Goal: Task Accomplishment & Management: Complete application form

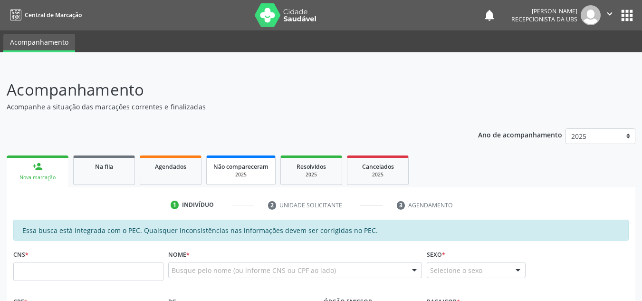
scroll to position [143, 0]
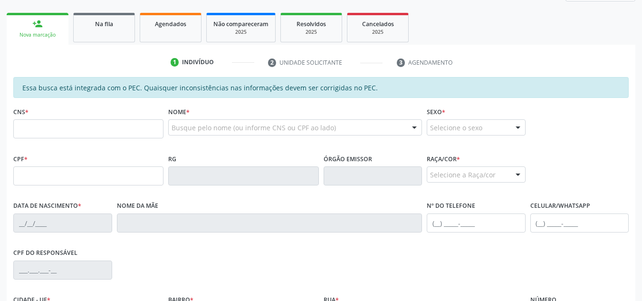
click at [362, 21] on div "Cancelados" at bounding box center [378, 24] width 48 height 10
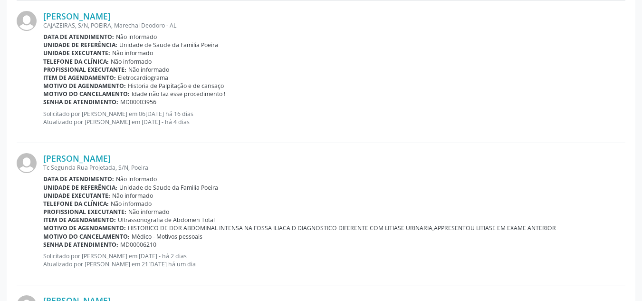
scroll to position [363, 0]
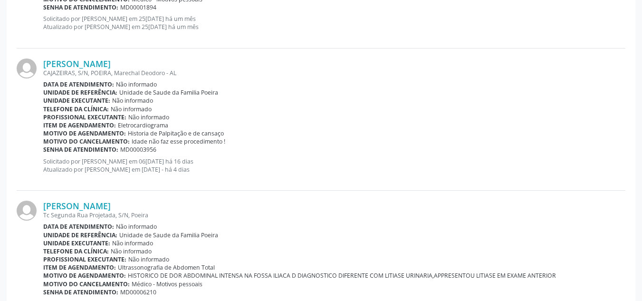
click at [88, 76] on div "CAJAZEIRAS, S/N, POEIRA, Marechal Deodoro - AL" at bounding box center [334, 73] width 582 height 8
click at [97, 67] on link "[PERSON_NAME]" at bounding box center [76, 63] width 67 height 10
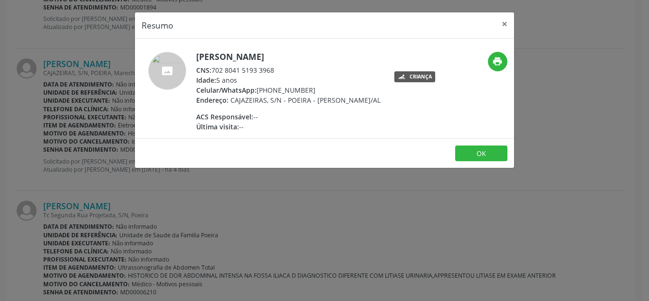
click at [399, 76] on icon at bounding box center [402, 76] width 9 height 9
click at [506, 23] on button "×" at bounding box center [504, 23] width 19 height 23
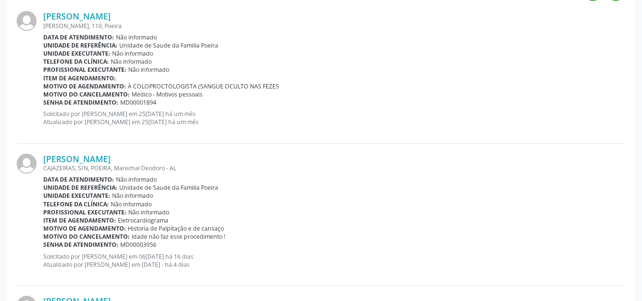
scroll to position [31, 0]
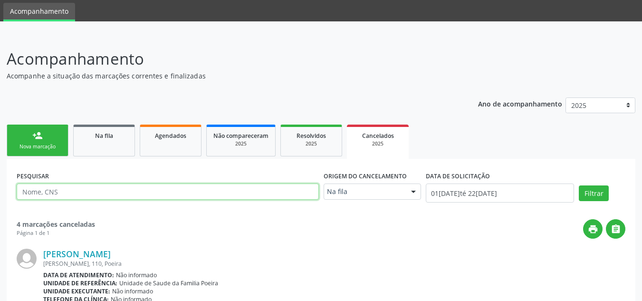
click at [71, 194] on input "text" at bounding box center [168, 191] width 302 height 16
click at [116, 152] on link "Na fila" at bounding box center [104, 140] width 62 height 32
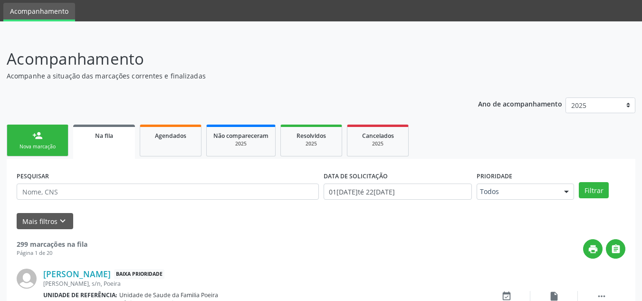
click at [111, 144] on link "Na fila" at bounding box center [104, 141] width 62 height 34
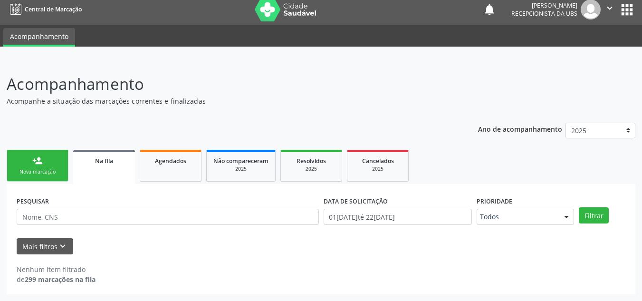
scroll to position [6, 0]
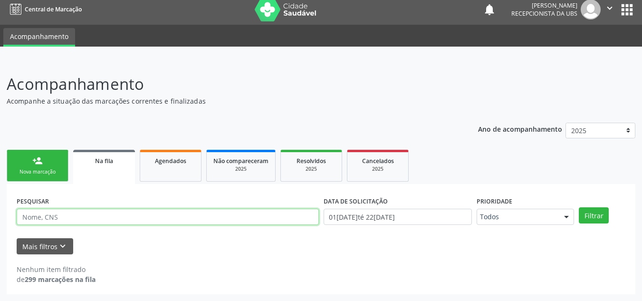
click at [145, 217] on input "text" at bounding box center [168, 217] width 302 height 16
type input "703604066776535"
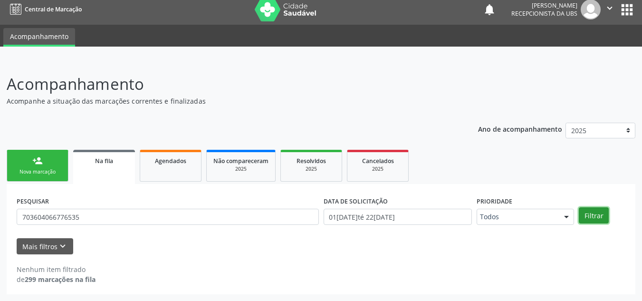
click at [603, 209] on button "Filtrar" at bounding box center [594, 215] width 30 height 16
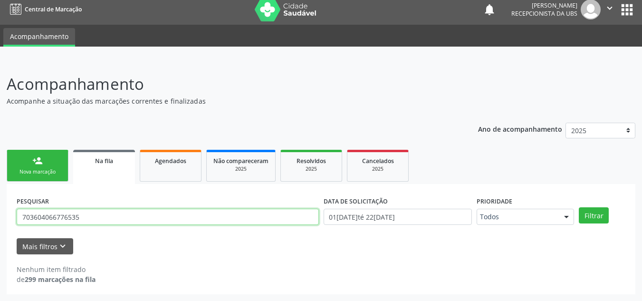
drag, startPoint x: 100, startPoint y: 220, endPoint x: 0, endPoint y: 224, distance: 100.4
click at [0, 224] on div "Acompanhamento Acompanhe a situação das marcações correntes e finalizadas Relat…" at bounding box center [321, 180] width 642 height 241
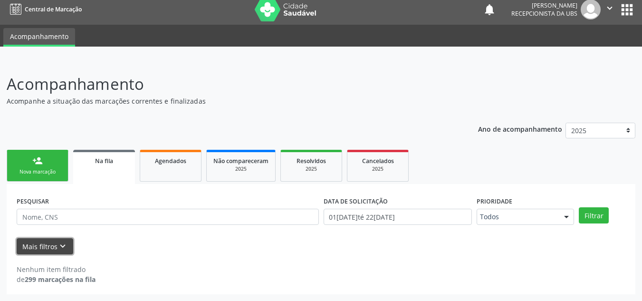
click at [53, 244] on button "Mais filtros keyboard_arrow_down" at bounding box center [45, 246] width 57 height 17
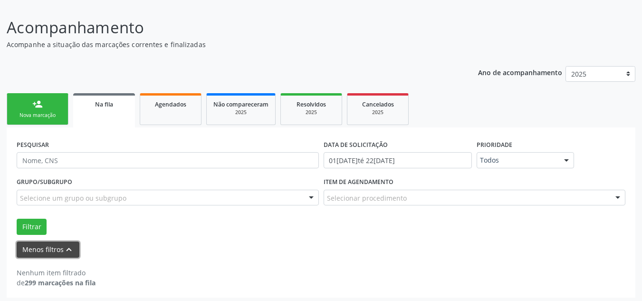
scroll to position [66, 0]
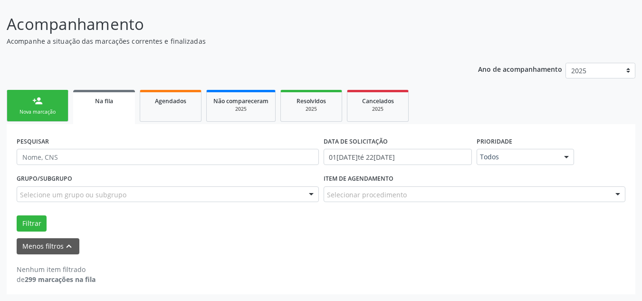
click at [618, 198] on div at bounding box center [618, 195] width 14 height 16
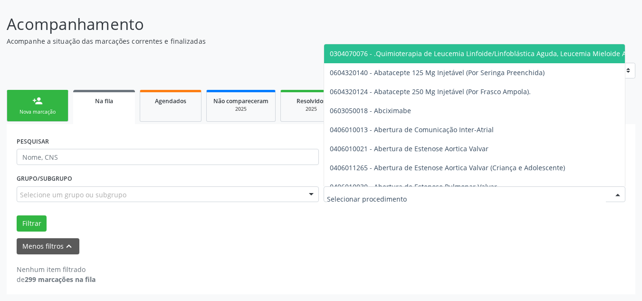
click at [618, 198] on div at bounding box center [618, 195] width 14 height 16
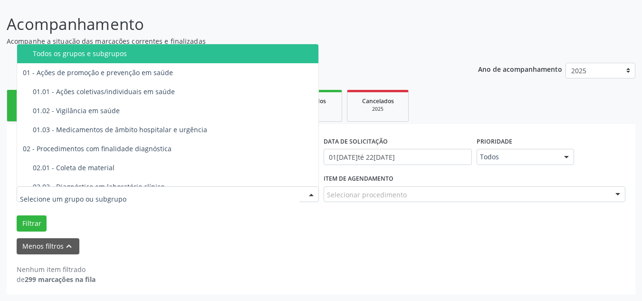
click at [310, 193] on div at bounding box center [311, 195] width 14 height 16
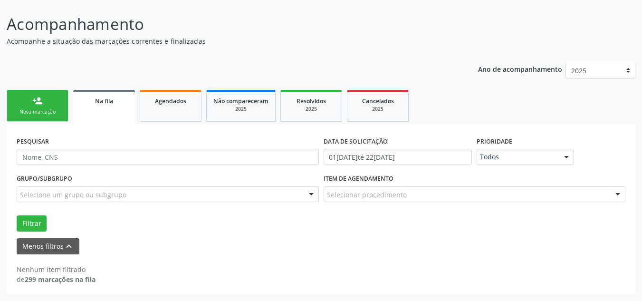
click at [310, 195] on div at bounding box center [311, 195] width 14 height 16
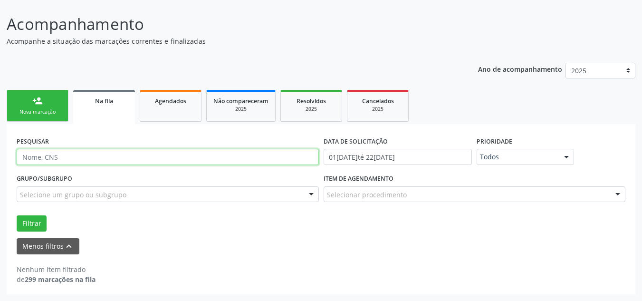
click at [143, 160] on input "text" at bounding box center [168, 157] width 302 height 16
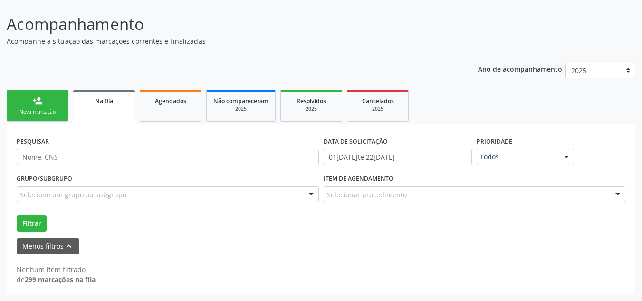
click at [38, 106] on link "person_add Nova marcação" at bounding box center [38, 106] width 62 height 32
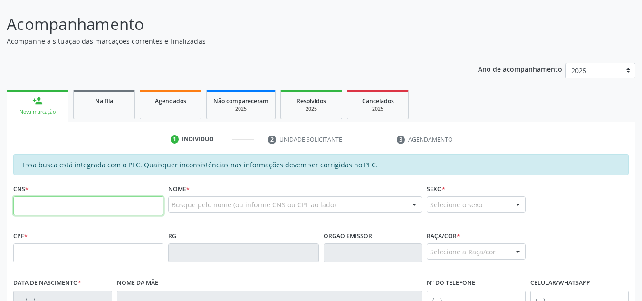
click at [44, 202] on input "text" at bounding box center [88, 205] width 150 height 19
paste input "709 0068 2171 5910"
type input "709 0068 2171 5910"
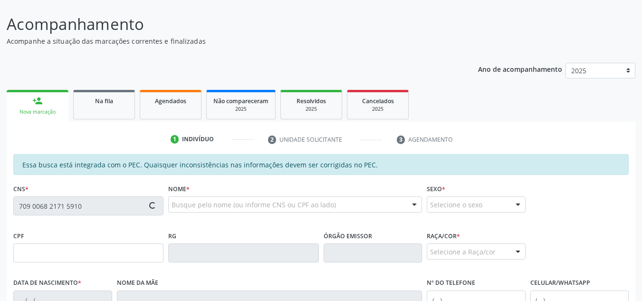
type input "156.112.654-30"
type input "[DATE]"
type input "[PERSON_NAME]"
type input "[PHONE_NUMBER]"
type input "66F"
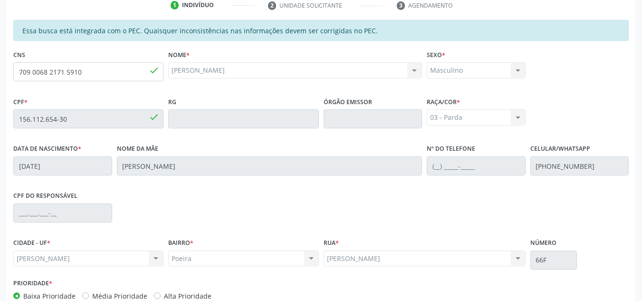
scroll to position [255, 0]
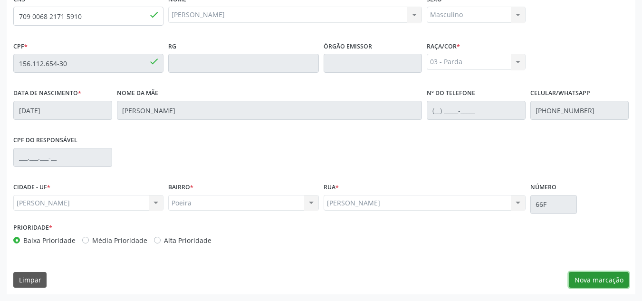
click at [601, 284] on button "Nova marcação" at bounding box center [599, 280] width 60 height 16
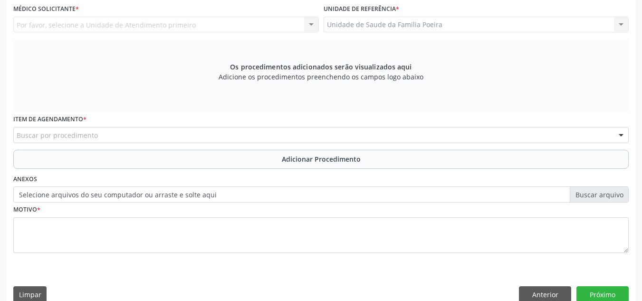
click at [466, 28] on div "Unidade de Saude da Familia Poeira Unidade de Saude da Familia Poeira Nenhum re…" at bounding box center [477, 25] width 306 height 16
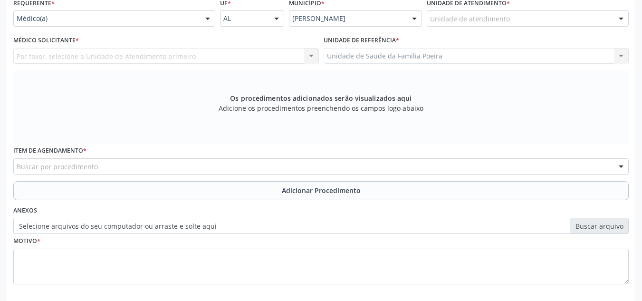
scroll to position [208, 0]
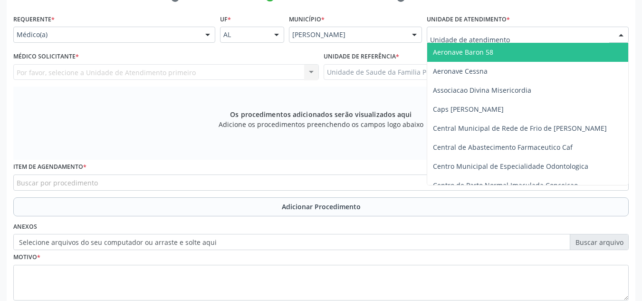
click at [446, 40] on div at bounding box center [528, 35] width 202 height 16
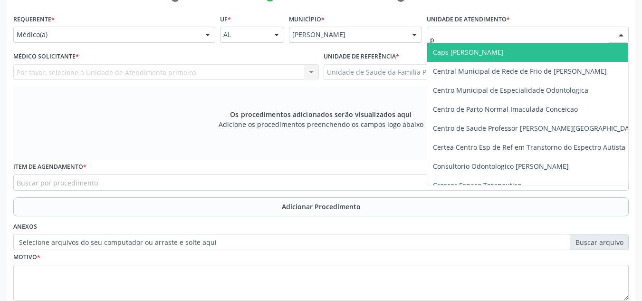
type input "po"
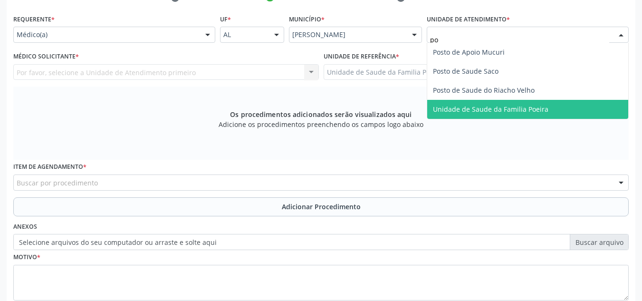
click at [499, 105] on span "Unidade de Saude da Familia Poeira" at bounding box center [490, 109] width 115 height 9
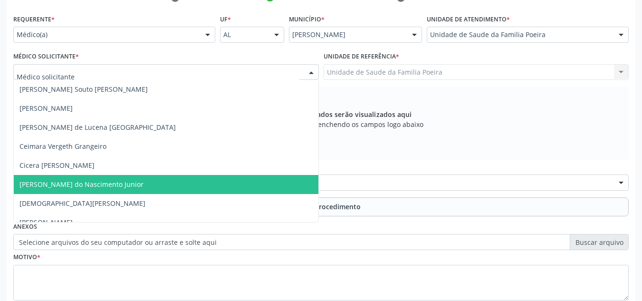
click at [72, 181] on span "[PERSON_NAME] do Nascimento Junior" at bounding box center [81, 184] width 124 height 9
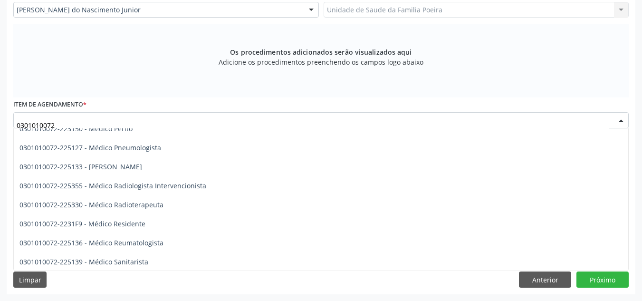
scroll to position [932, 0]
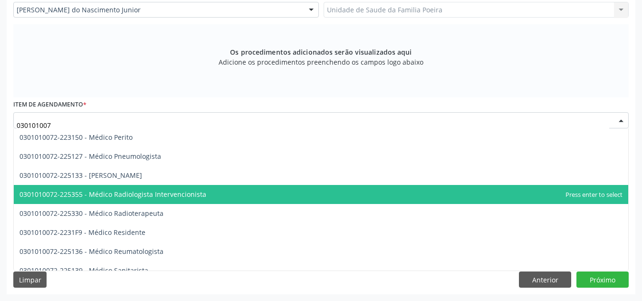
type input "03010100"
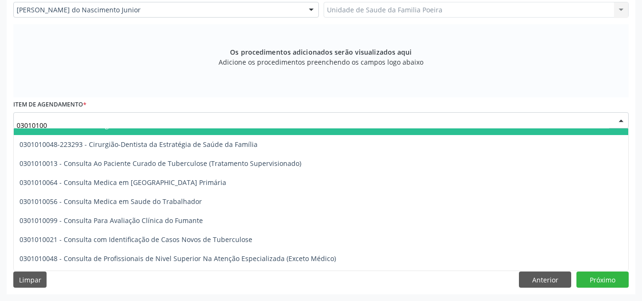
scroll to position [485, 0]
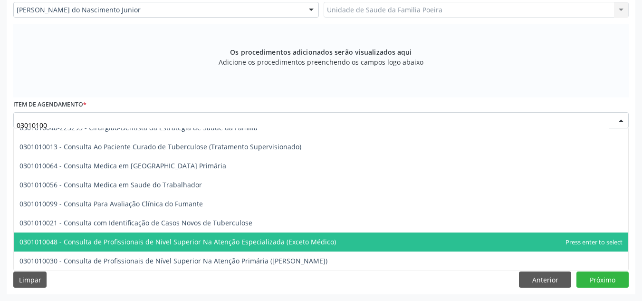
click at [240, 238] on span "0301010048 - Consulta de Profissionais de Nivel Superior Na Atenção Especializa…" at bounding box center [177, 241] width 316 height 9
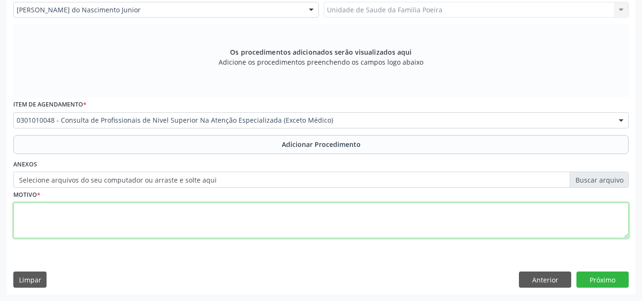
click at [145, 215] on textarea at bounding box center [320, 220] width 615 height 36
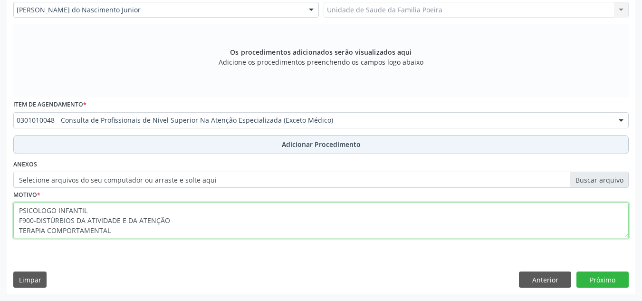
type textarea "PSICOLOGO INFANTIL F900-DISTÚRBIOS DA ATIVIDADE E DA ATENÇÃO TERAPIA COMPORTAME…"
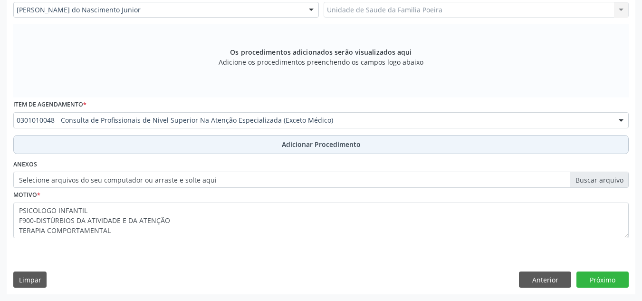
click at [315, 144] on span "Adicionar Procedimento" at bounding box center [321, 144] width 79 height 10
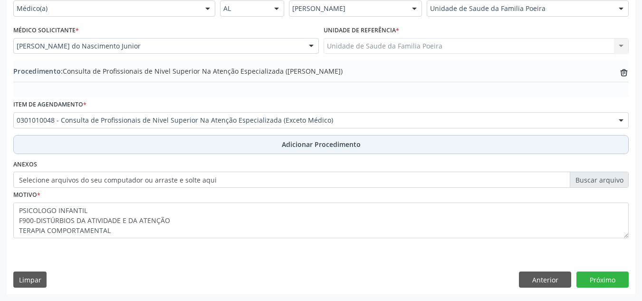
scroll to position [234, 0]
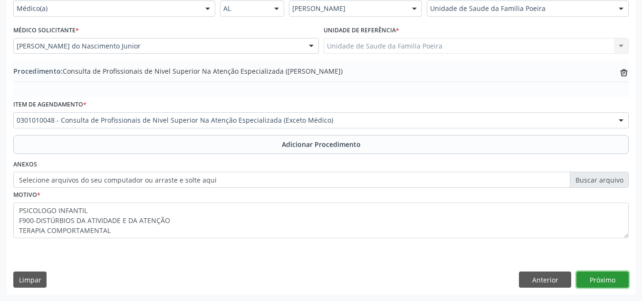
click at [603, 284] on button "Próximo" at bounding box center [602, 279] width 52 height 16
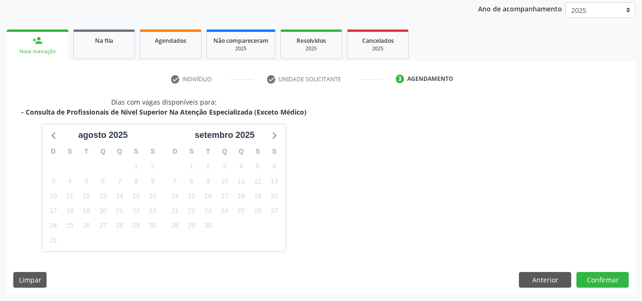
scroll to position [154, 0]
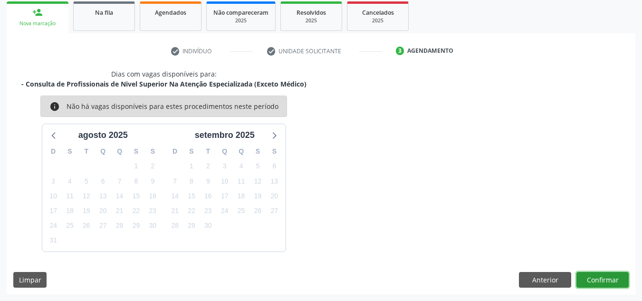
click at [602, 277] on button "Confirmar" at bounding box center [602, 280] width 52 height 16
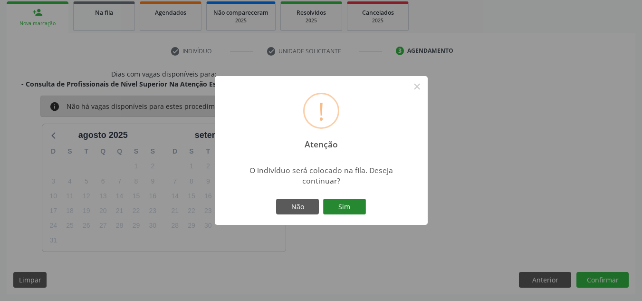
click at [330, 210] on button "Sim" at bounding box center [344, 207] width 43 height 16
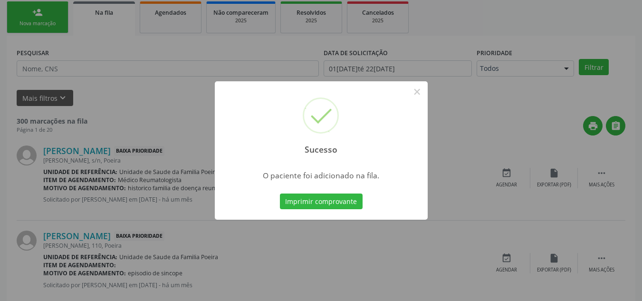
scroll to position [26, 0]
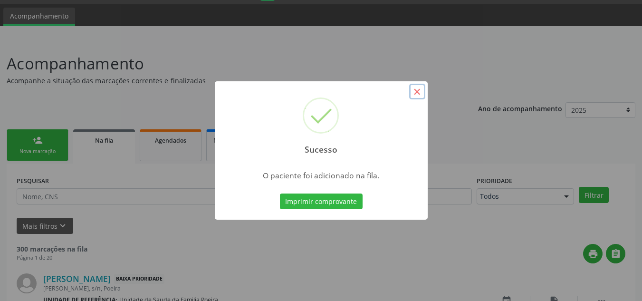
click at [417, 94] on button "×" at bounding box center [417, 92] width 16 height 16
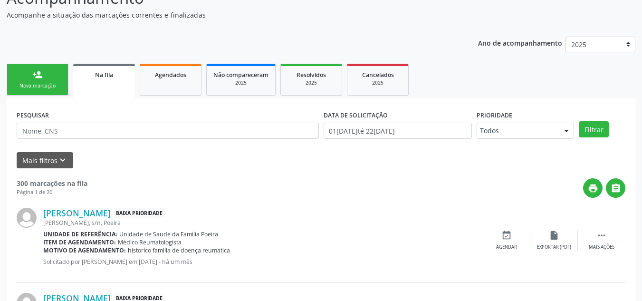
scroll to position [121, 0]
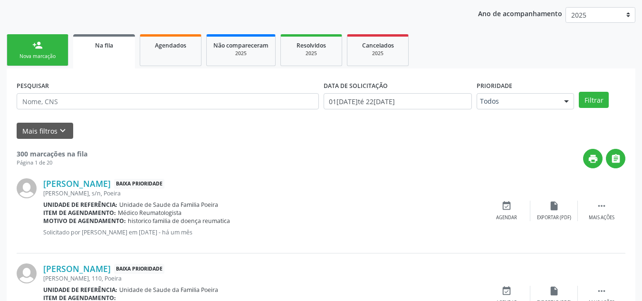
click at [99, 49] on span "Na fila" at bounding box center [104, 45] width 18 height 8
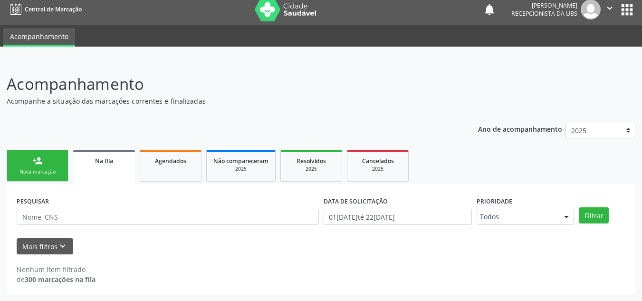
click at [106, 172] on link "Na fila" at bounding box center [104, 167] width 62 height 34
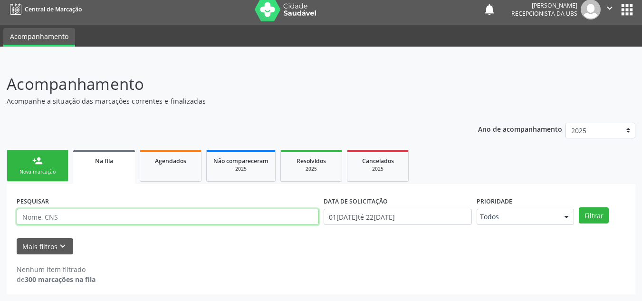
click at [74, 220] on input "text" at bounding box center [168, 217] width 302 height 16
paste input "705001223264950"
type input "705001223264950"
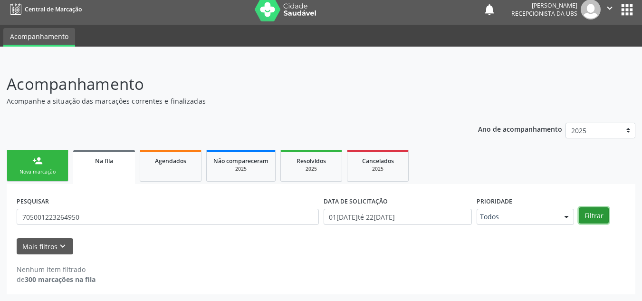
click at [601, 216] on button "Filtrar" at bounding box center [594, 215] width 30 height 16
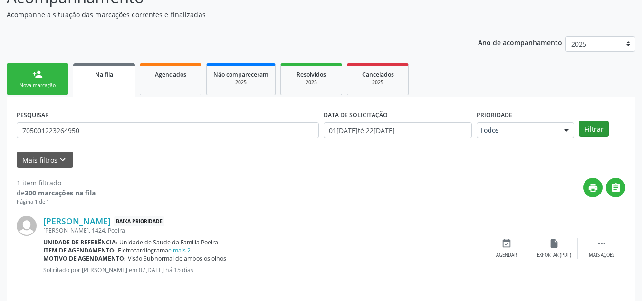
scroll to position [98, 0]
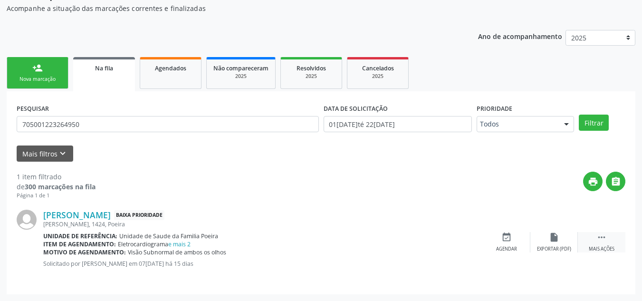
click at [595, 242] on div " Mais ações" at bounding box center [602, 242] width 48 height 20
click at [413, 241] on icon "insert_drive_file" at bounding box center [411, 237] width 10 height 10
click at [552, 242] on icon "edit" at bounding box center [554, 237] width 10 height 10
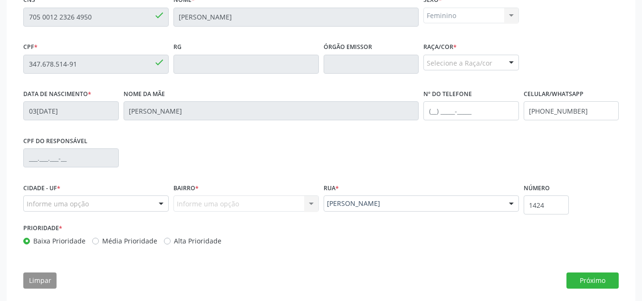
scroll to position [268, 0]
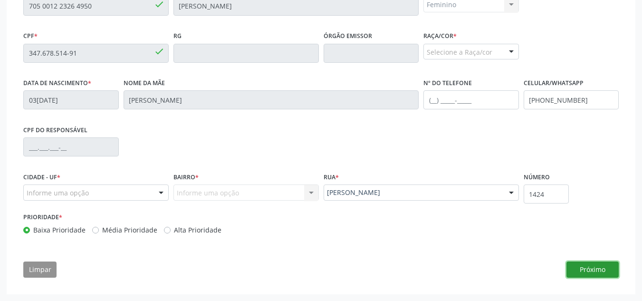
click at [587, 264] on button "Próximo" at bounding box center [592, 269] width 52 height 16
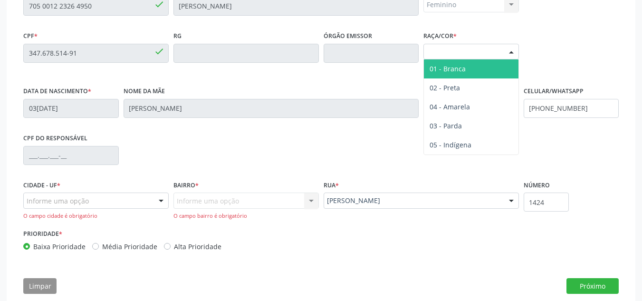
click at [480, 49] on div "Selecione a Raça/cor" at bounding box center [470, 52] width 95 height 16
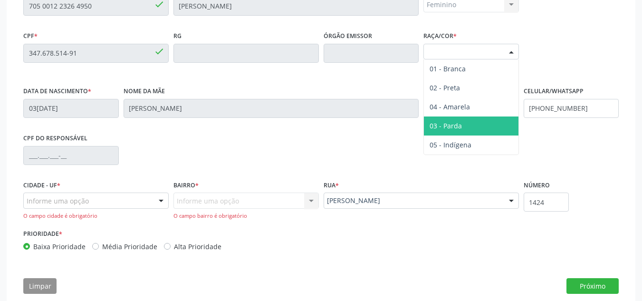
click at [473, 127] on span "03 - Parda" at bounding box center [471, 125] width 95 height 19
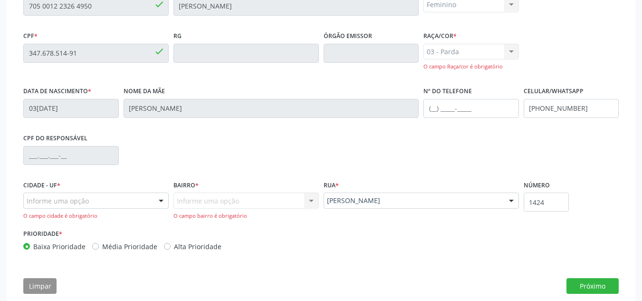
click at [95, 201] on div "Informe uma opção" at bounding box center [95, 200] width 145 height 16
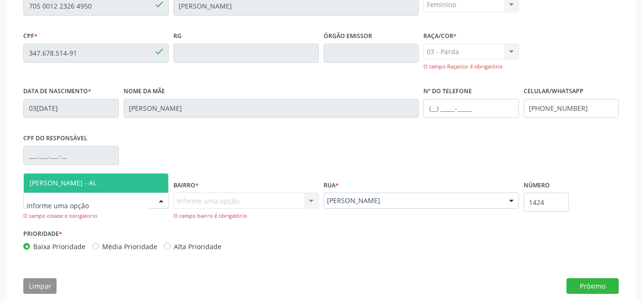
click at [93, 183] on span "[PERSON_NAME] - AL" at bounding box center [62, 182] width 67 height 9
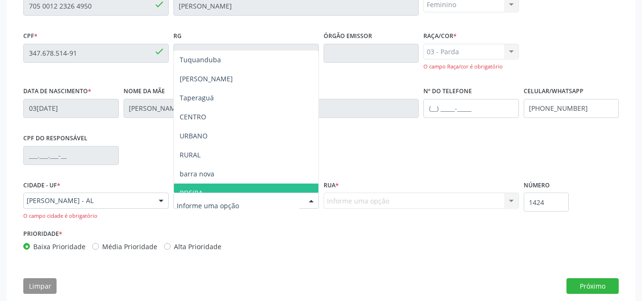
click at [201, 192] on span "POEIRA" at bounding box center [191, 192] width 23 height 9
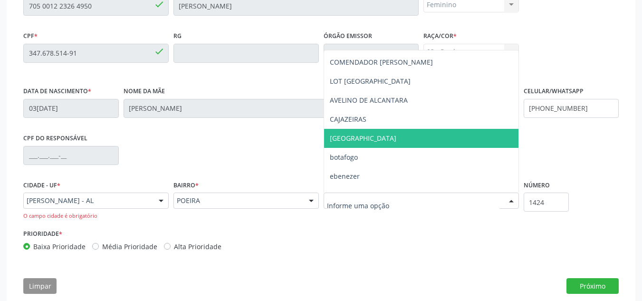
scroll to position [0, 0]
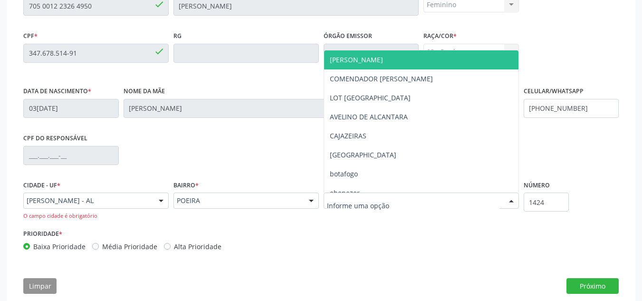
click at [372, 58] on span "[PERSON_NAME]" at bounding box center [356, 59] width 53 height 9
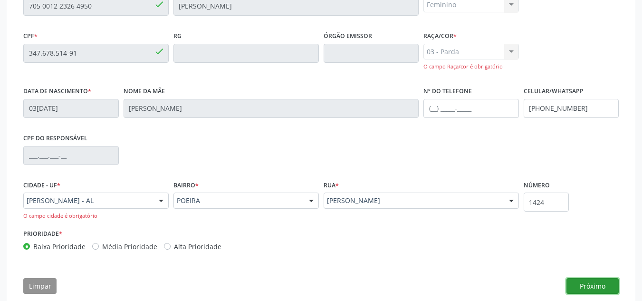
click at [585, 284] on button "Próximo" at bounding box center [592, 286] width 52 height 16
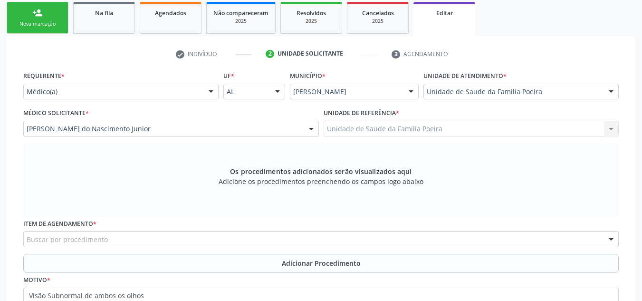
scroll to position [201, 0]
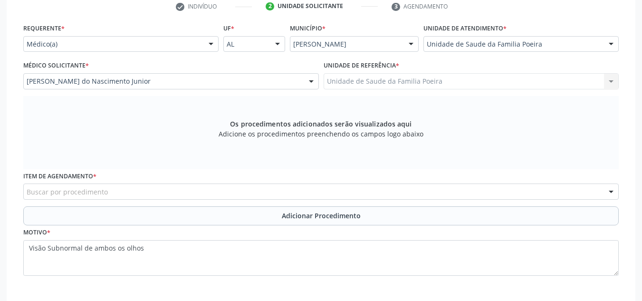
click at [150, 190] on div "Buscar por procedimento" at bounding box center [320, 191] width 595 height 16
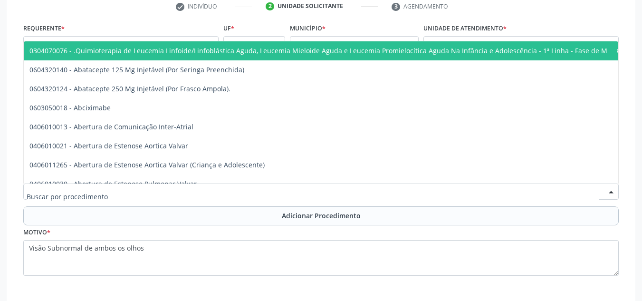
type input "7"
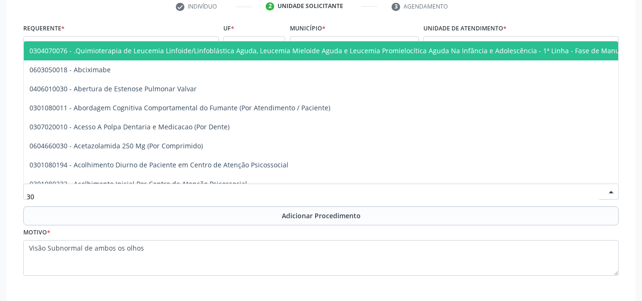
type input "3"
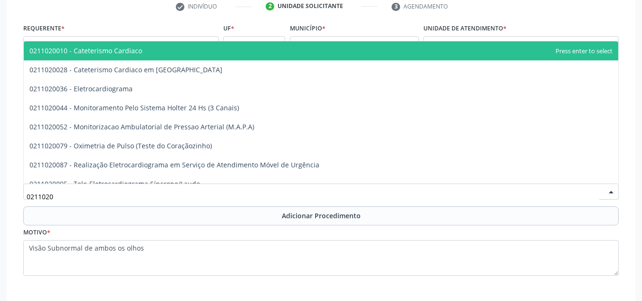
type input "02110200"
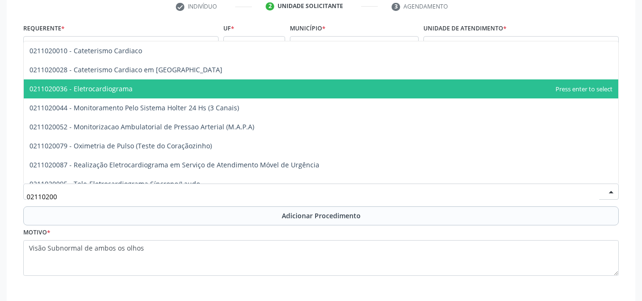
click at [78, 91] on span "0211020036 - Eletrocardiograma" at bounding box center [80, 88] width 103 height 9
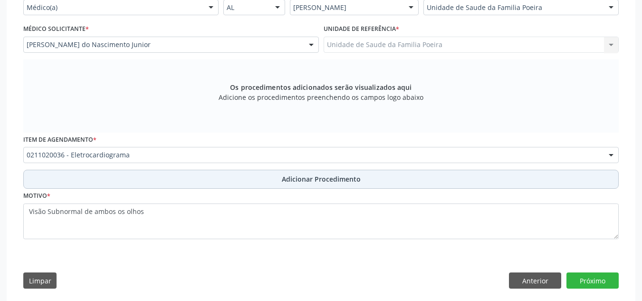
scroll to position [248, 0]
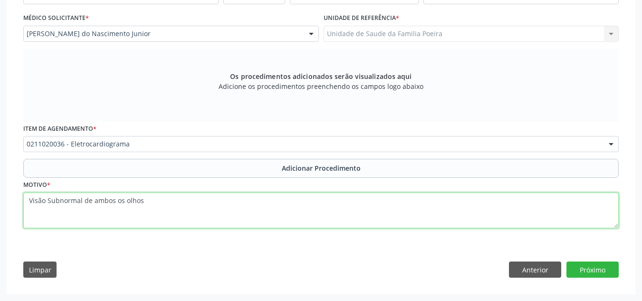
drag, startPoint x: 162, startPoint y: 201, endPoint x: 28, endPoint y: 199, distance: 133.5
click at [28, 199] on textarea "Visão Subnormal de ambos os olhos" at bounding box center [320, 210] width 595 height 36
type textarea "[MEDICAL_DATA] MELLITUS NÃO INSULINO DEPENDENTE E11"
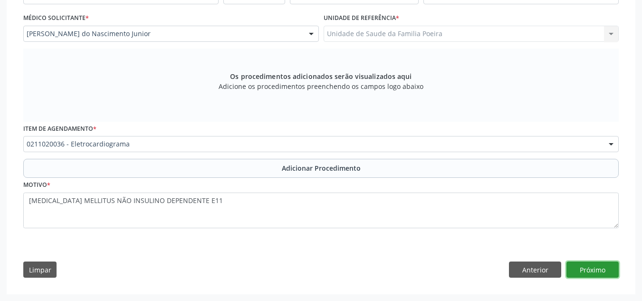
click at [602, 269] on button "Próximo" at bounding box center [592, 269] width 52 height 16
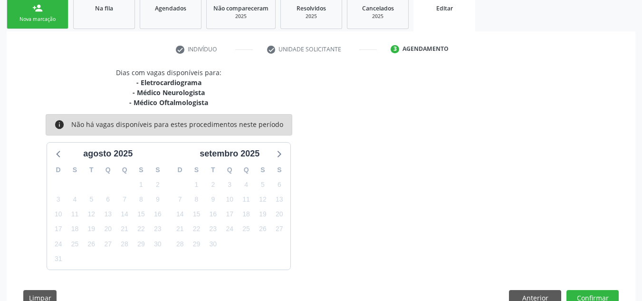
scroll to position [186, 0]
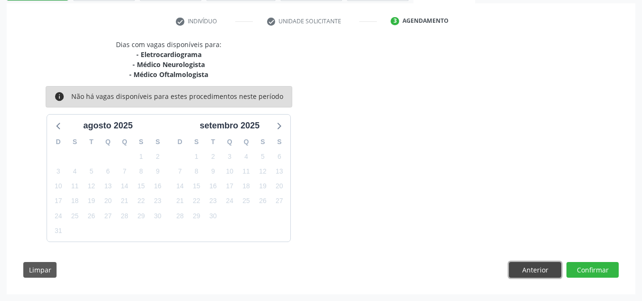
click at [542, 269] on button "Anterior" at bounding box center [535, 270] width 52 height 16
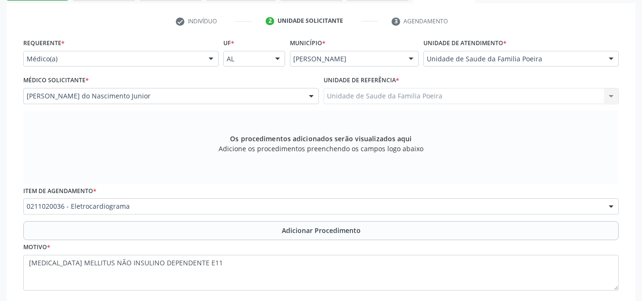
scroll to position [248, 0]
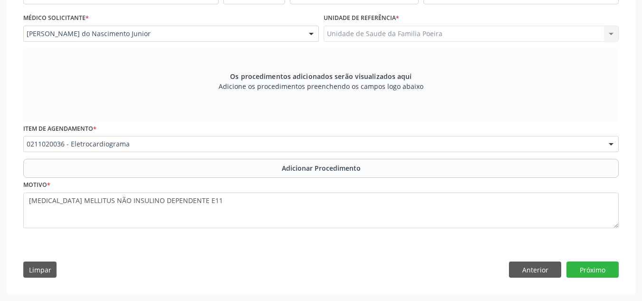
click at [582, 261] on div "Requerente * Médico(a) Médico(a) Enfermeiro(a) Paciente Nenhum resultado encont…" at bounding box center [321, 129] width 609 height 310
click at [585, 264] on button "Próximo" at bounding box center [592, 269] width 52 height 16
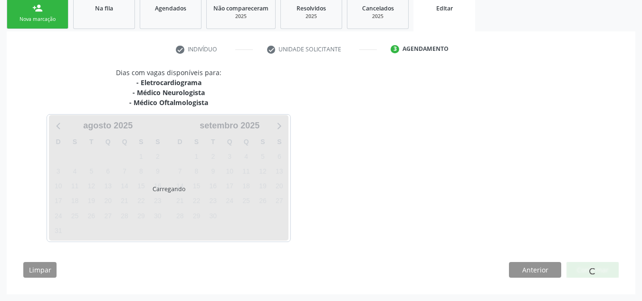
scroll to position [186, 0]
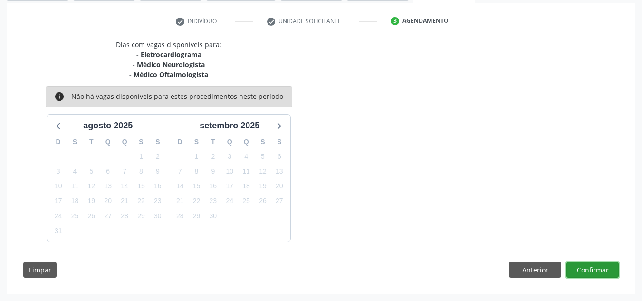
click at [588, 269] on button "Confirmar" at bounding box center [592, 270] width 52 height 16
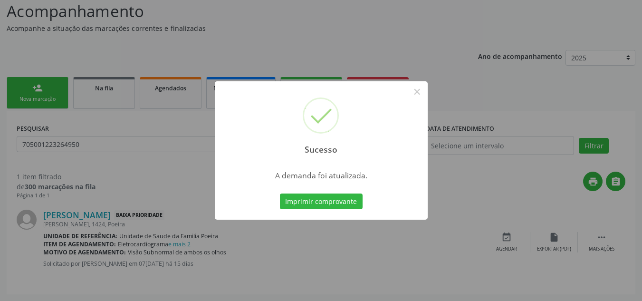
scroll to position [0, 0]
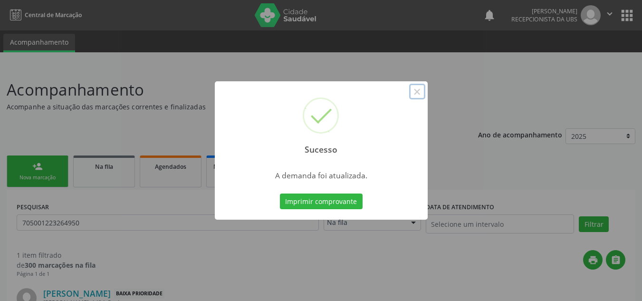
click at [414, 93] on button "×" at bounding box center [417, 92] width 16 height 16
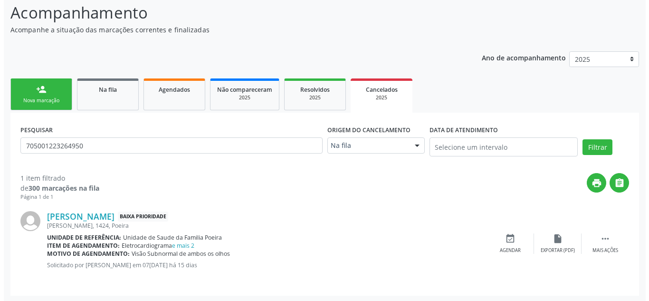
scroll to position [78, 0]
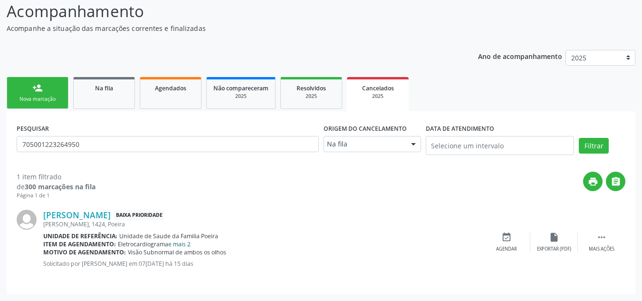
click at [181, 243] on link "e mais 2" at bounding box center [179, 244] width 22 height 8
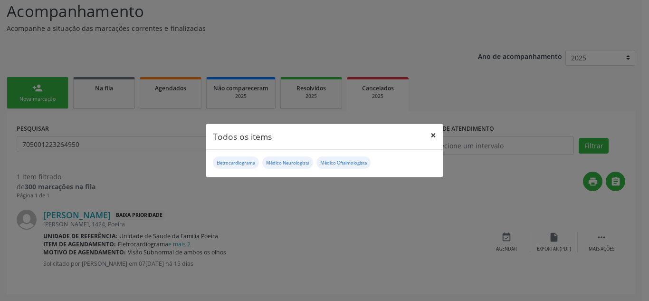
click at [435, 137] on button "×" at bounding box center [433, 135] width 19 height 23
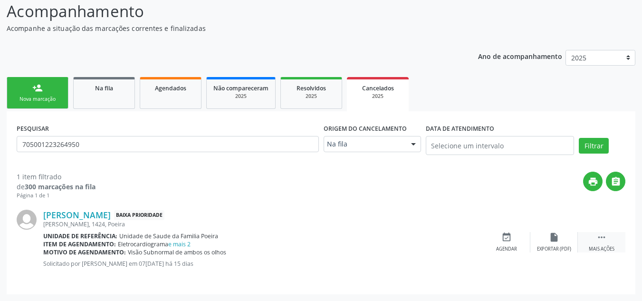
click at [589, 244] on div " Mais ações" at bounding box center [602, 242] width 48 height 20
click at [505, 249] on div "Cancelar" at bounding box center [506, 249] width 22 height 7
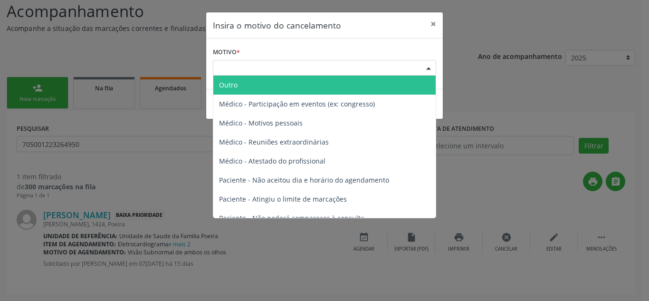
click at [342, 73] on div "Escolha o motivo" at bounding box center [324, 68] width 223 height 16
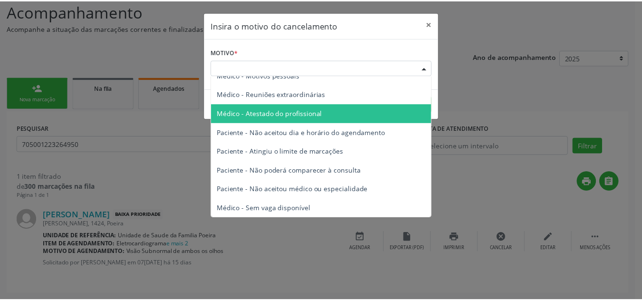
scroll to position [48, 0]
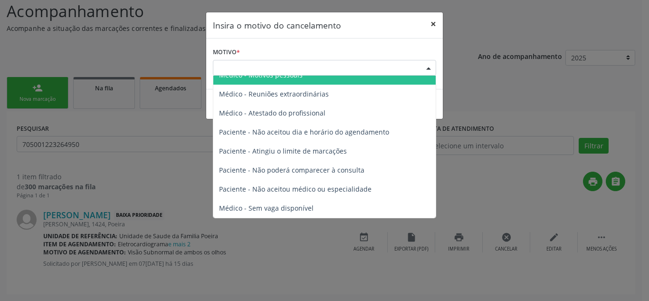
click at [432, 25] on button "×" at bounding box center [433, 23] width 19 height 23
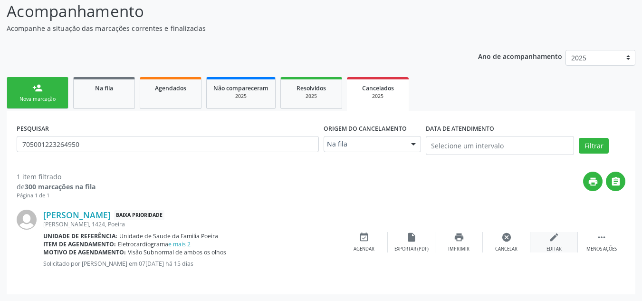
click at [547, 242] on div "edit Editar" at bounding box center [554, 242] width 48 height 20
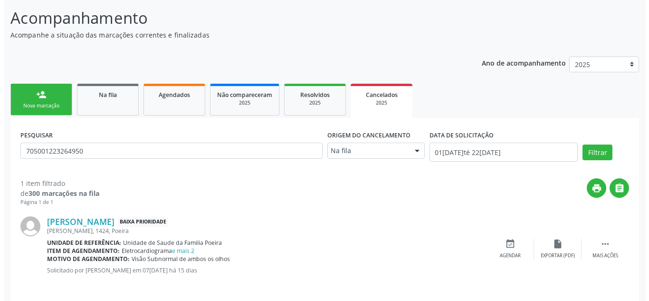
scroll to position [78, 0]
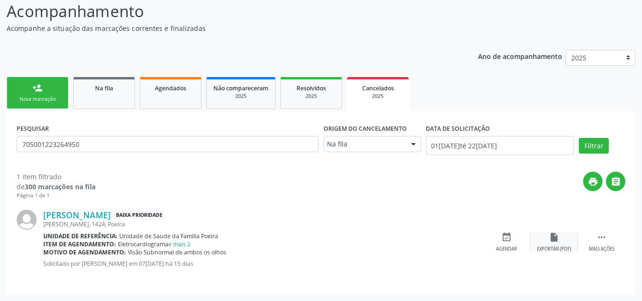
click at [543, 246] on div "Exportar (PDF)" at bounding box center [554, 249] width 34 height 7
click at [177, 246] on link "e mais 2" at bounding box center [179, 244] width 22 height 8
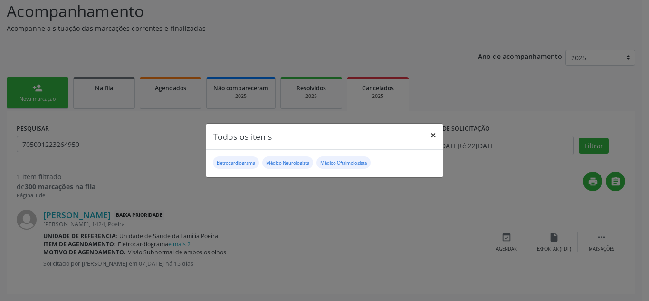
click at [432, 137] on button "×" at bounding box center [433, 135] width 19 height 23
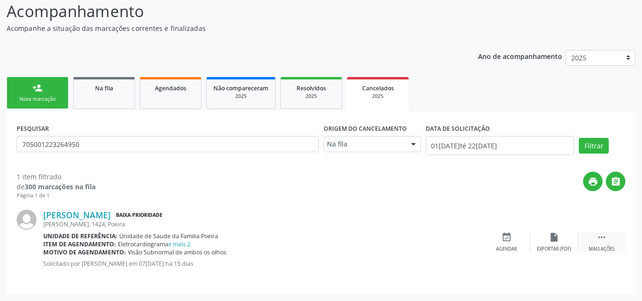
click at [606, 244] on div " Mais ações" at bounding box center [602, 242] width 48 height 20
click at [496, 248] on div "Cancelar" at bounding box center [506, 249] width 22 height 7
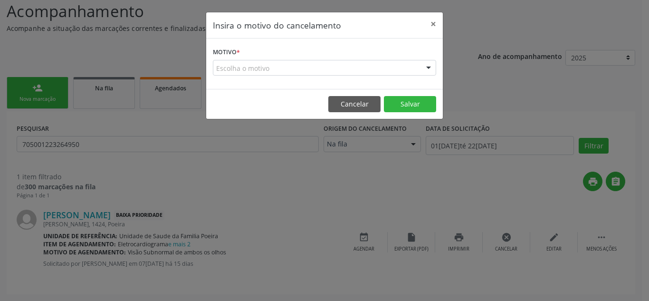
click at [367, 76] on div "Escolha o motivo Outro Médico - Participação em eventos (ex: congresso) Médico …" at bounding box center [324, 68] width 223 height 16
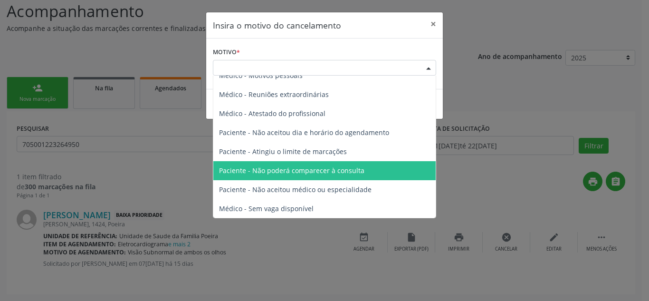
scroll to position [48, 0]
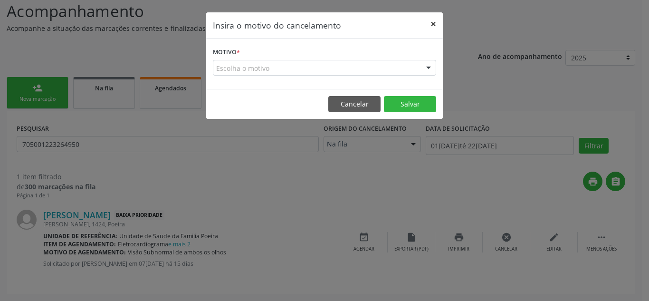
click at [436, 23] on button "×" at bounding box center [433, 23] width 19 height 23
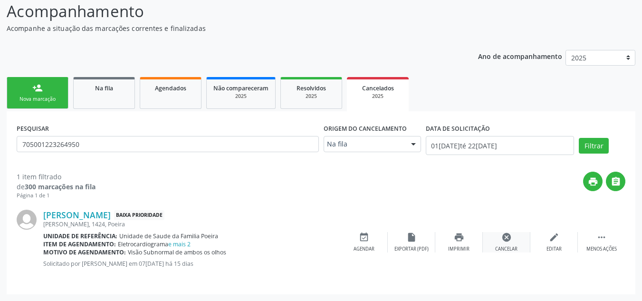
click at [519, 242] on div "cancel Cancelar" at bounding box center [507, 242] width 48 height 20
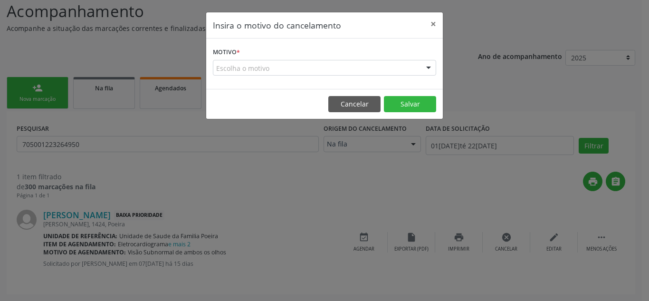
click at [273, 69] on div "Escolha o motivo" at bounding box center [324, 68] width 223 height 16
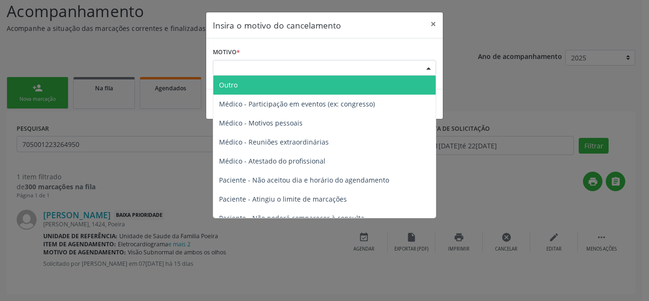
click at [279, 69] on div "Escolha o motivo" at bounding box center [324, 68] width 223 height 16
click at [244, 85] on span "Outro" at bounding box center [324, 85] width 222 height 19
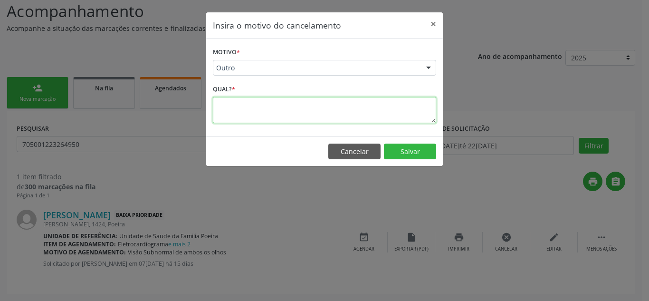
click at [239, 113] on textarea at bounding box center [324, 110] width 223 height 26
type textarea "SOLICITACOES ADICIONADAS ERRADAS"
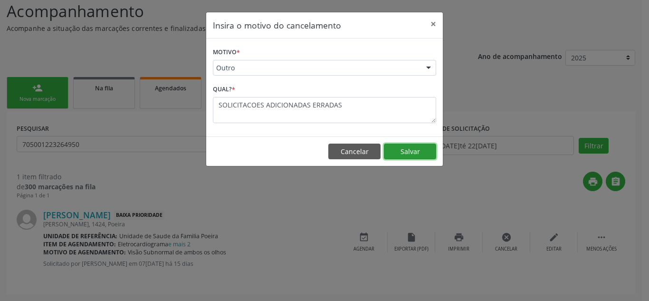
click at [414, 147] on button "Salvar" at bounding box center [410, 151] width 52 height 16
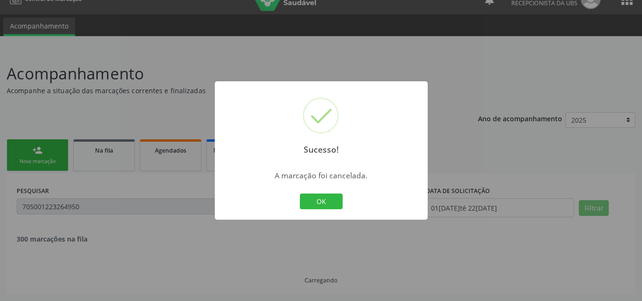
scroll to position [0, 0]
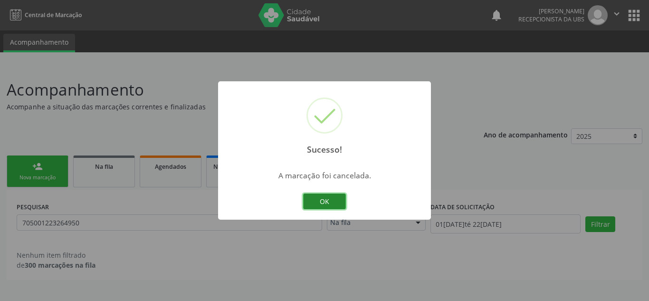
click at [324, 197] on button "OK" at bounding box center [324, 201] width 43 height 16
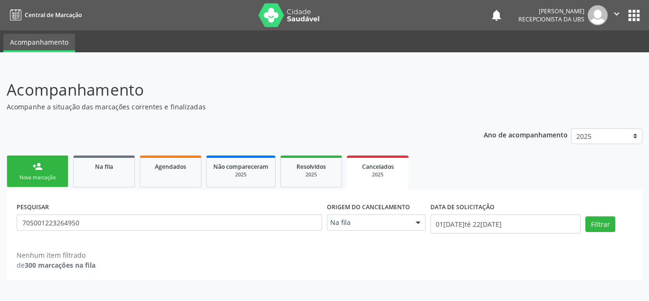
click at [41, 172] on link "person_add Nova marcação" at bounding box center [38, 171] width 62 height 32
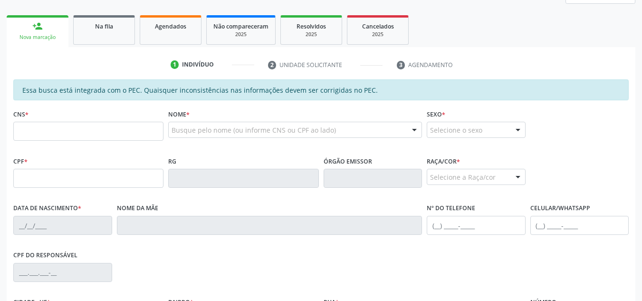
scroll to position [143, 0]
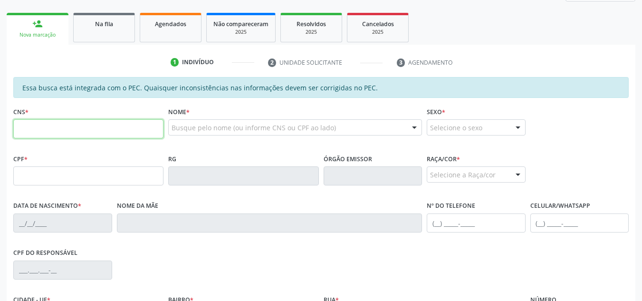
click at [94, 126] on input "text" at bounding box center [88, 128] width 150 height 19
type input "705 0012 2326 4950"
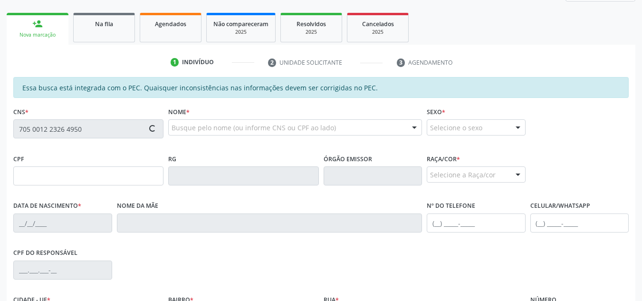
type input "347.678.514-91"
type input "03[DATE]"
type input "[PERSON_NAME]"
type input "[PHONE_NUMBER]"
type input "1424"
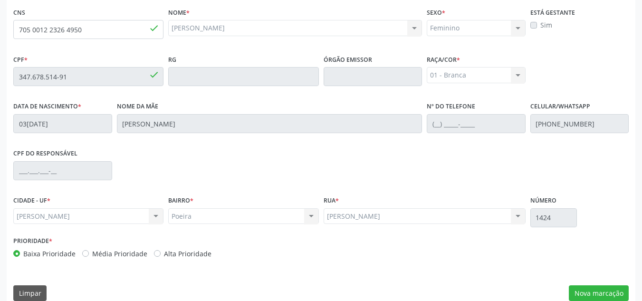
scroll to position [255, 0]
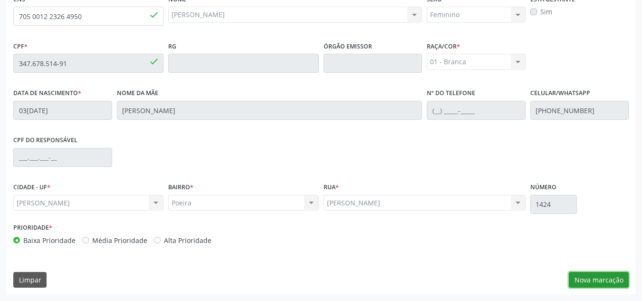
click at [601, 286] on button "Nova marcação" at bounding box center [599, 280] width 60 height 16
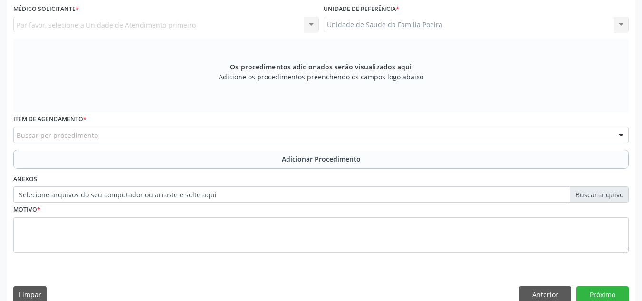
click at [179, 23] on div "Por favor, selecione a Unidade de Atendimento primeiro Nenhum resultado encontr…" at bounding box center [166, 25] width 306 height 16
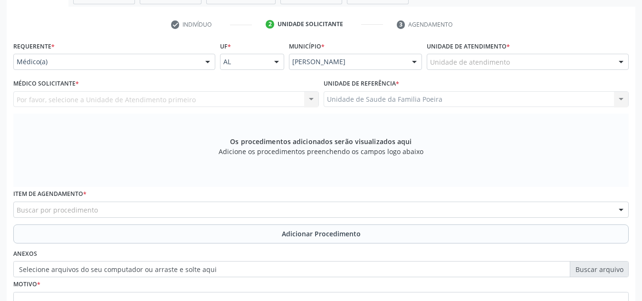
scroll to position [175, 0]
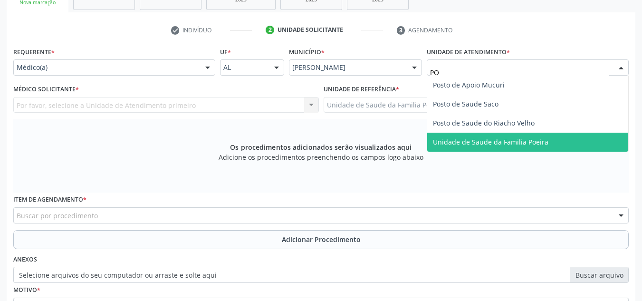
type input "PO"
click at [465, 153] on div "Requerente * Médico(a) Médico(a) Enfermeiro(a) Paciente Nenhum resultado encont…" at bounding box center [320, 196] width 615 height 302
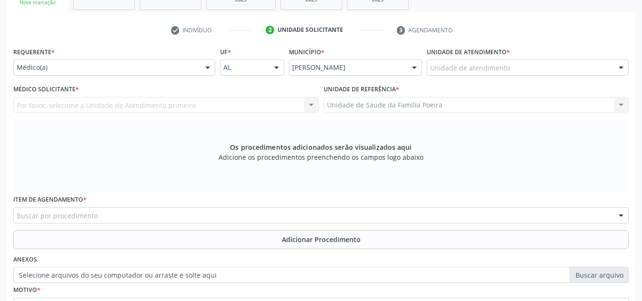
click at [509, 67] on div "Unidade de atendimento" at bounding box center [528, 67] width 202 height 16
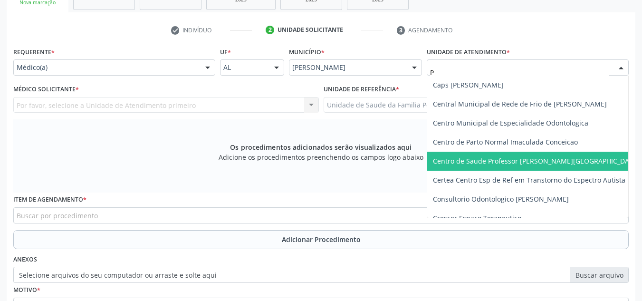
type input "PO"
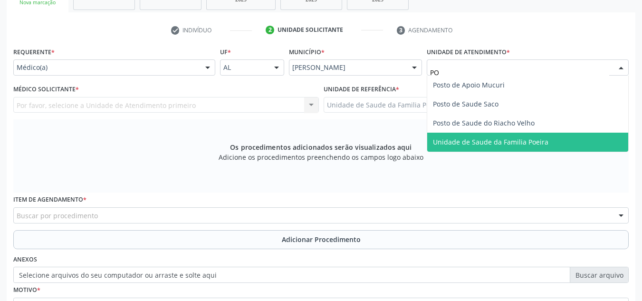
click at [473, 144] on span "Unidade de Saude da Familia Poeira" at bounding box center [490, 141] width 115 height 9
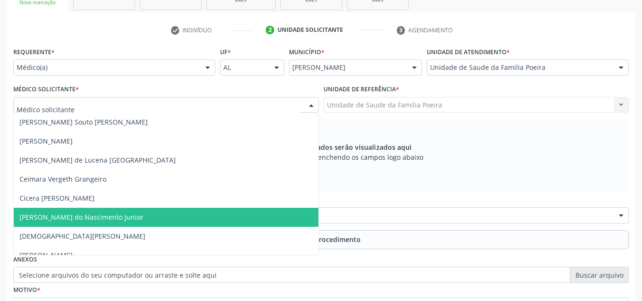
click at [67, 214] on span "[PERSON_NAME] do Nascimento Junior" at bounding box center [81, 216] width 124 height 9
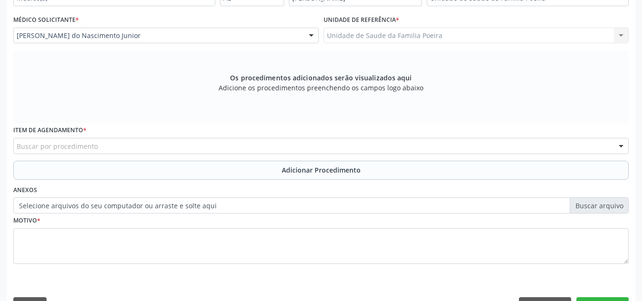
scroll to position [270, 0]
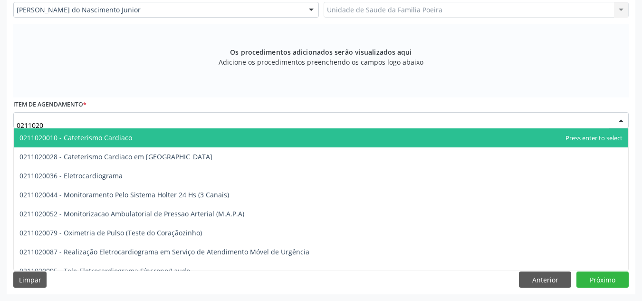
type input "02110200"
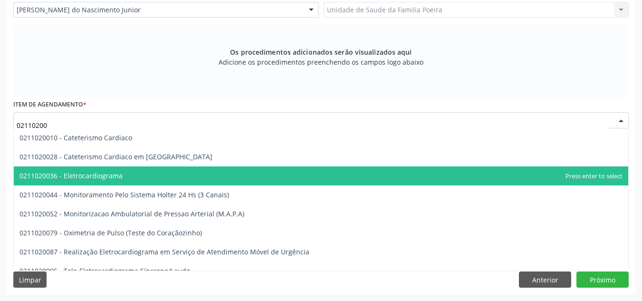
click at [86, 174] on span "0211020036 - Eletrocardiograma" at bounding box center [70, 175] width 103 height 9
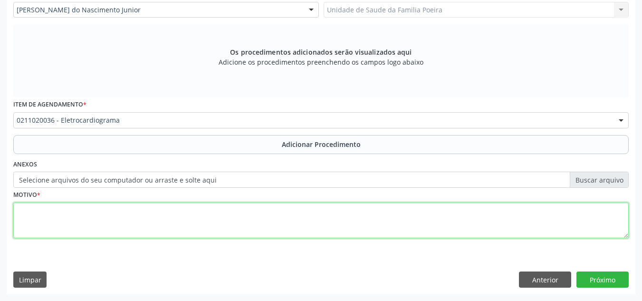
click at [145, 215] on textarea at bounding box center [320, 220] width 615 height 36
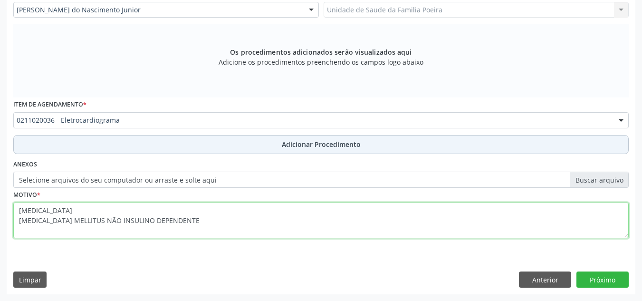
type textarea "[MEDICAL_DATA] [MEDICAL_DATA] MELLITUS NÃO INSULINO DEPENDENTE"
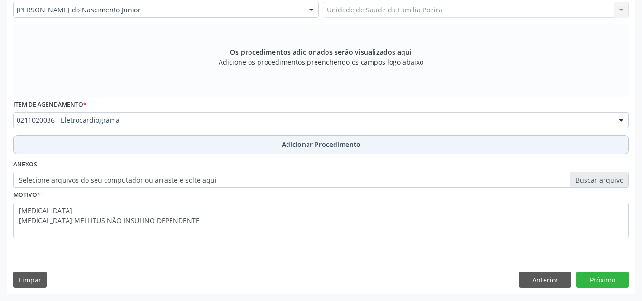
click at [231, 145] on button "Adicionar Procedimento" at bounding box center [320, 144] width 615 height 19
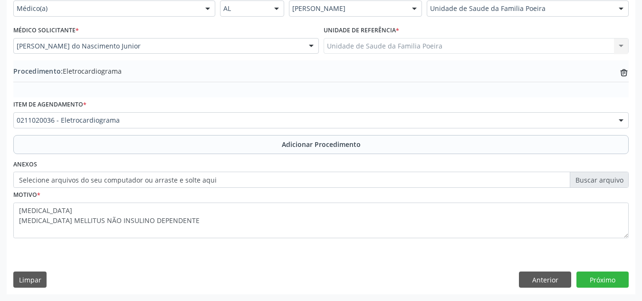
scroll to position [234, 0]
click at [590, 277] on button "Próximo" at bounding box center [602, 279] width 52 height 16
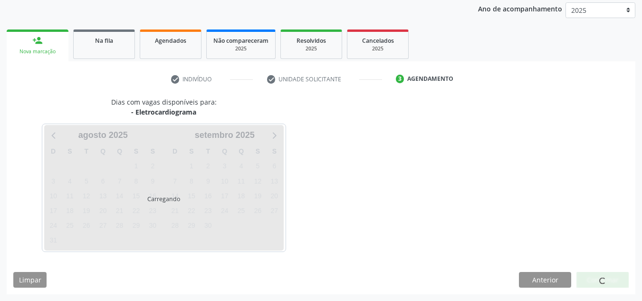
scroll to position [154, 0]
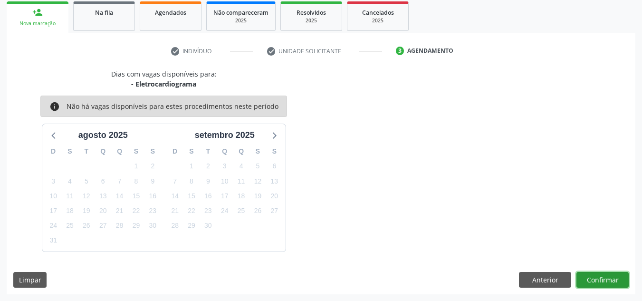
click at [589, 284] on button "Confirmar" at bounding box center [602, 280] width 52 height 16
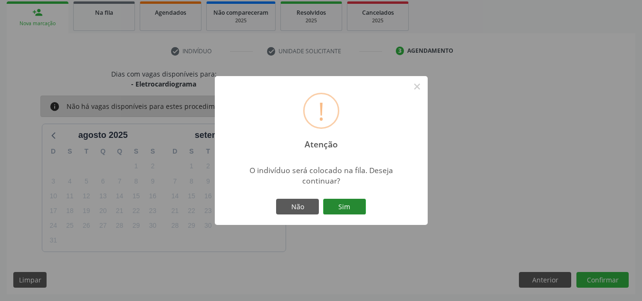
click at [341, 208] on button "Sim" at bounding box center [344, 207] width 43 height 16
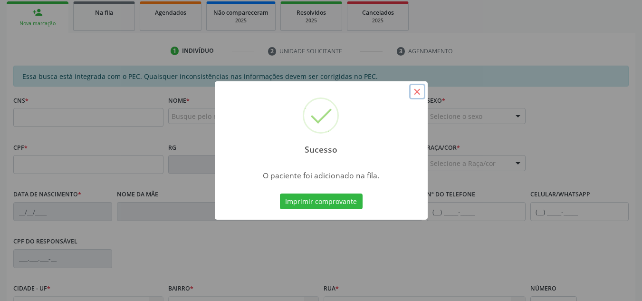
click at [417, 95] on button "×" at bounding box center [417, 92] width 16 height 16
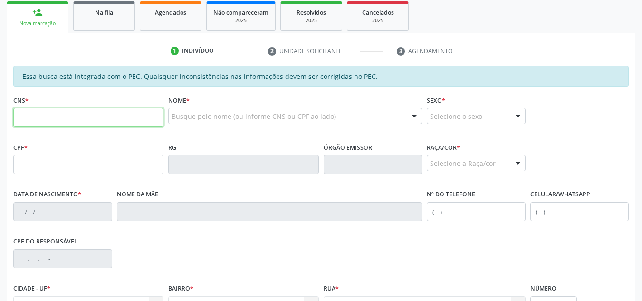
click at [128, 119] on input "text" at bounding box center [88, 117] width 150 height 19
click at [72, 118] on input "705 0012" at bounding box center [88, 117] width 150 height 19
type input "705 0012 2326 4950"
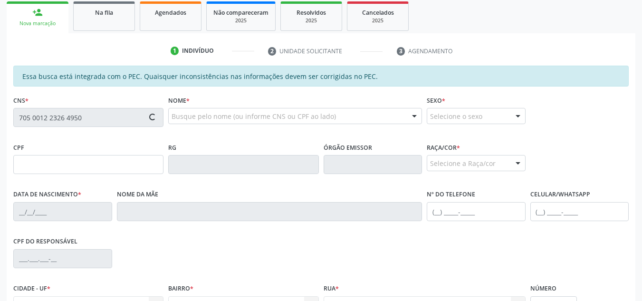
type input "347.678.514-91"
type input "03[DATE]"
type input "[PERSON_NAME]"
type input "[PHONE_NUMBER]"
type input "1424"
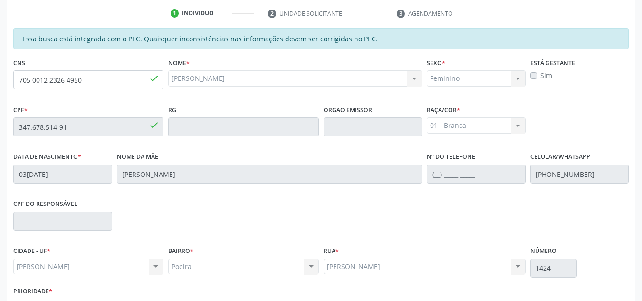
scroll to position [255, 0]
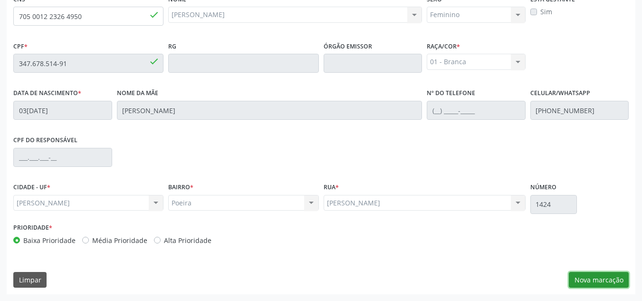
click at [601, 279] on button "Nova marcação" at bounding box center [599, 280] width 60 height 16
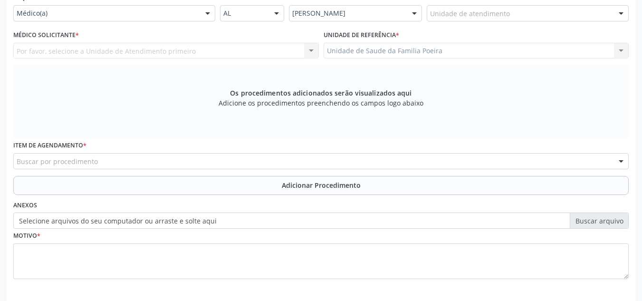
scroll to position [208, 0]
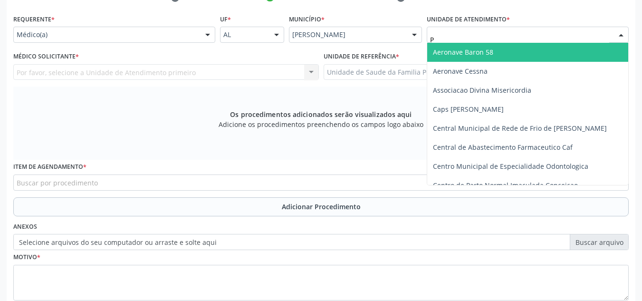
type input "PO"
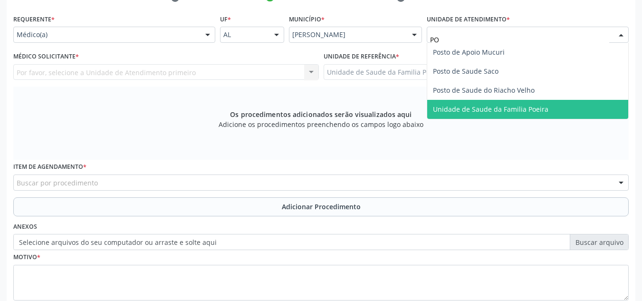
click at [489, 110] on span "Unidade de Saude da Familia Poeira" at bounding box center [490, 109] width 115 height 9
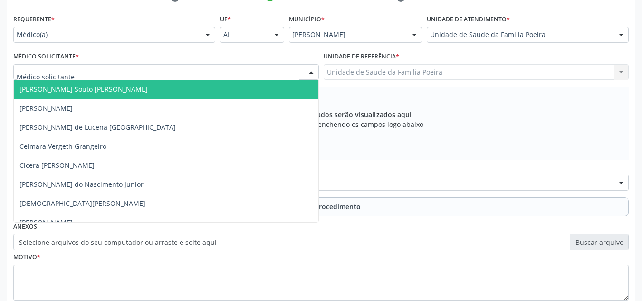
click at [83, 77] on div at bounding box center [166, 72] width 306 height 16
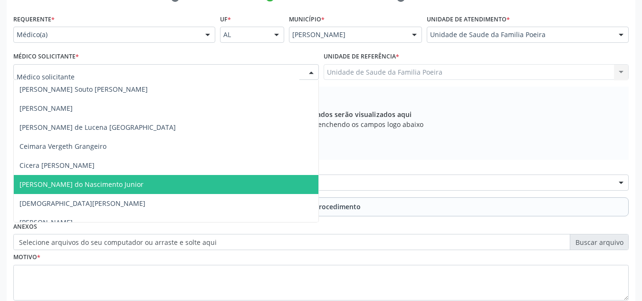
click at [99, 187] on span "[PERSON_NAME] do Nascimento Junior" at bounding box center [81, 184] width 124 height 9
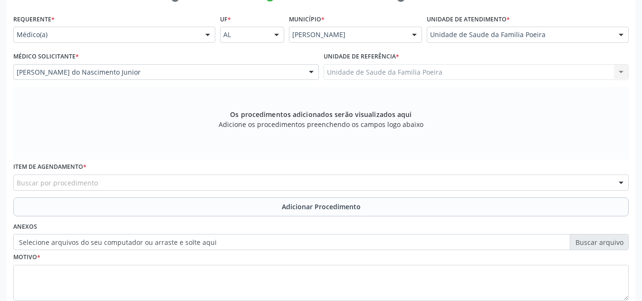
click at [114, 181] on div "Buscar por procedimento" at bounding box center [320, 182] width 615 height 16
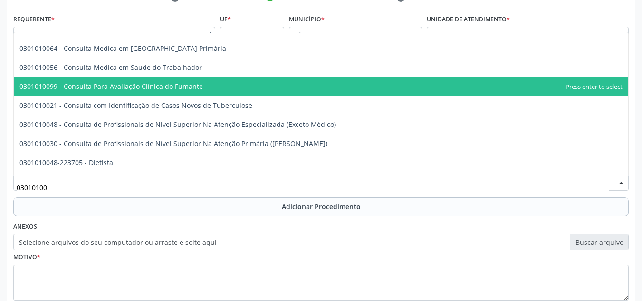
scroll to position [523, 0]
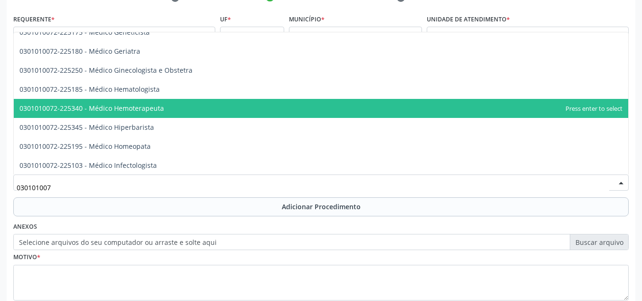
type input "0301010072"
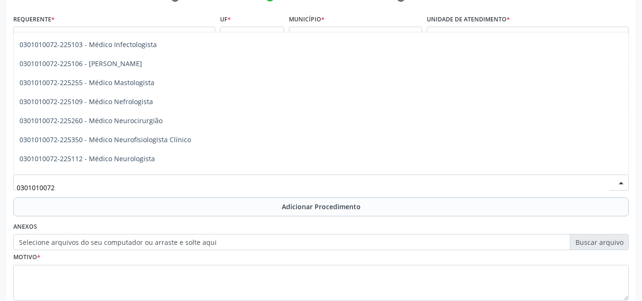
scroll to position [665, 0]
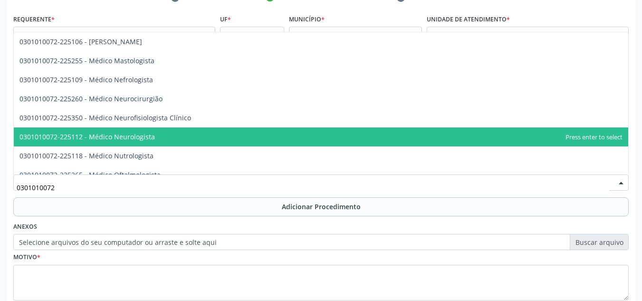
click at [130, 140] on span "0301010072-225112 - Médico Neurologista" at bounding box center [86, 136] width 135 height 9
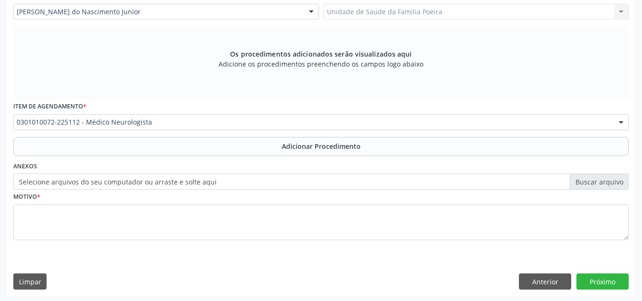
scroll to position [270, 0]
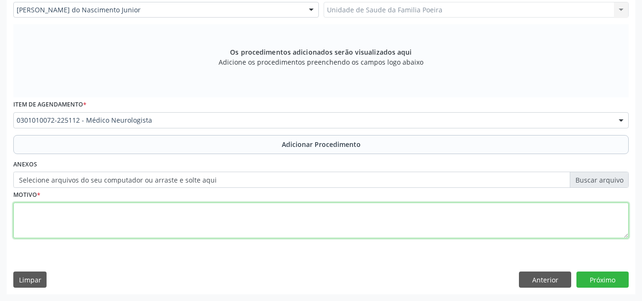
click at [109, 210] on textarea at bounding box center [320, 220] width 615 height 36
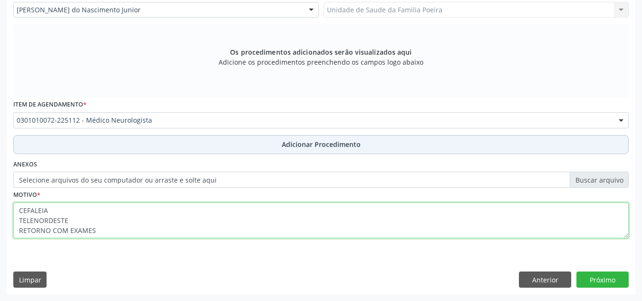
type textarea "CEFALEIA TELENORDESTE RETORNO COM EXAMES"
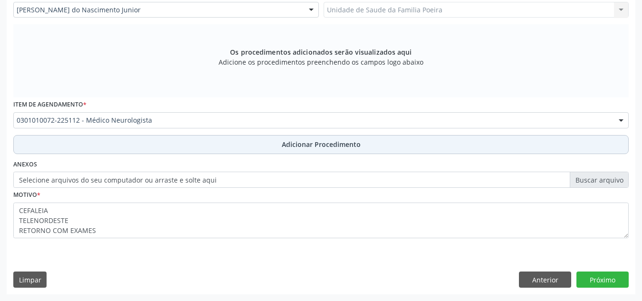
click at [286, 144] on span "Adicionar Procedimento" at bounding box center [321, 144] width 79 height 10
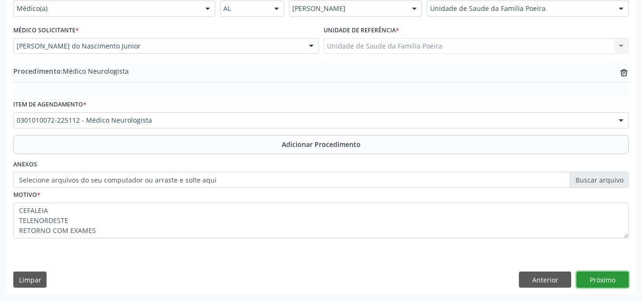
click at [605, 282] on button "Próximo" at bounding box center [602, 279] width 52 height 16
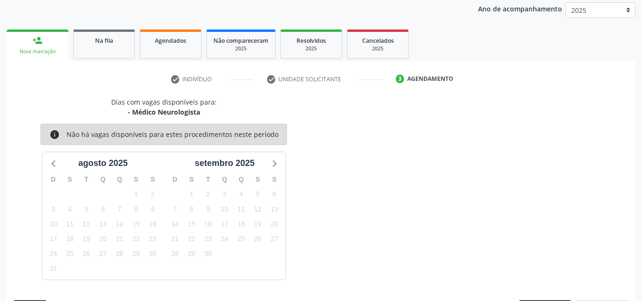
scroll to position [154, 0]
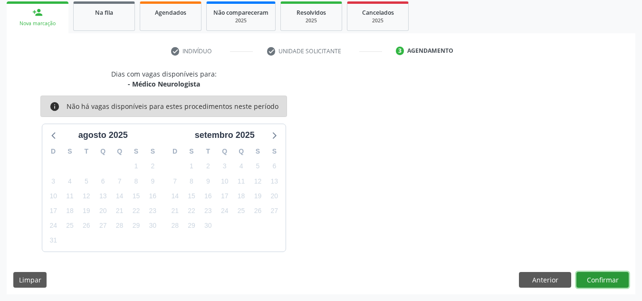
click at [605, 281] on button "Confirmar" at bounding box center [602, 280] width 52 height 16
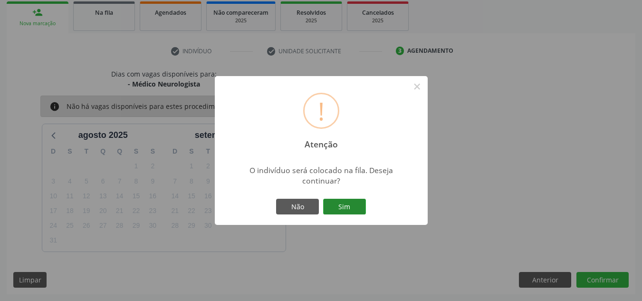
click at [339, 205] on button "Sim" at bounding box center [344, 207] width 43 height 16
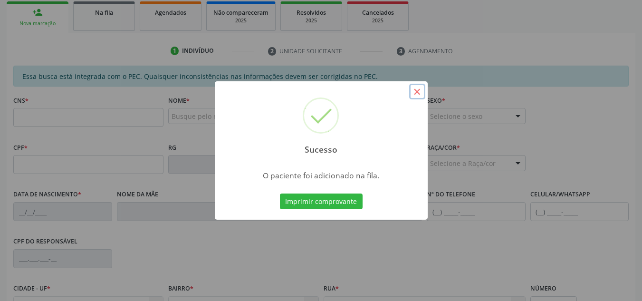
click at [422, 93] on button "×" at bounding box center [417, 92] width 16 height 16
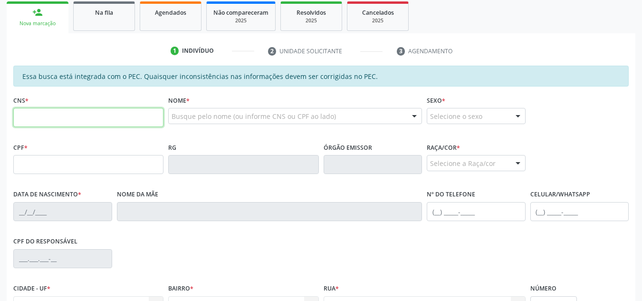
click at [115, 112] on input "text" at bounding box center [88, 117] width 150 height 19
type input "705 0012 2326 4950"
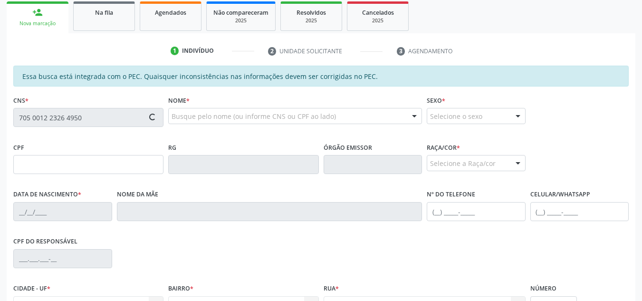
type input "347.678.514-91"
type input "03[DATE]"
type input "[PERSON_NAME]"
type input "[PHONE_NUMBER]"
type input "1424"
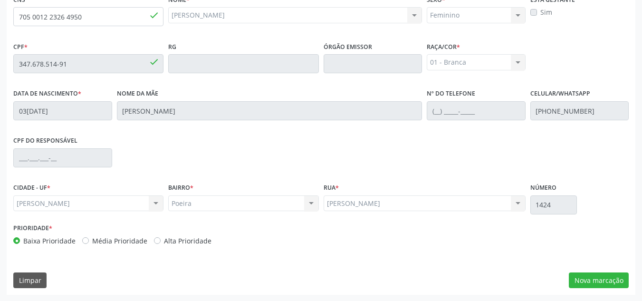
scroll to position [255, 0]
click at [584, 274] on button "Nova marcação" at bounding box center [599, 280] width 60 height 16
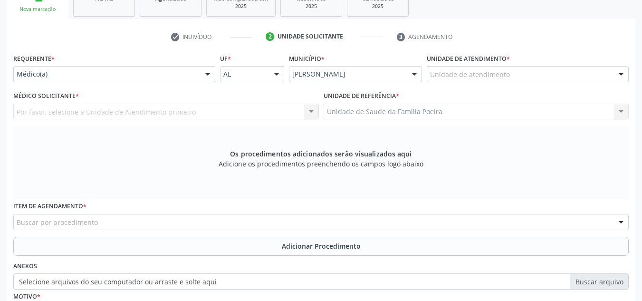
scroll to position [160, 0]
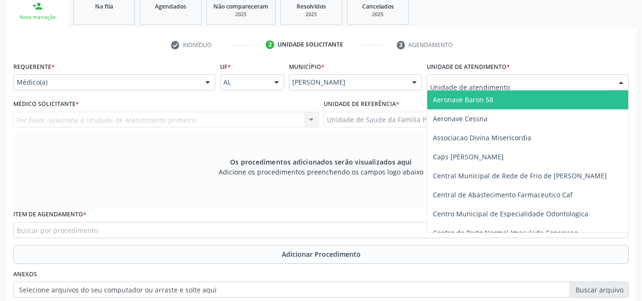
click at [560, 83] on div at bounding box center [528, 82] width 202 height 16
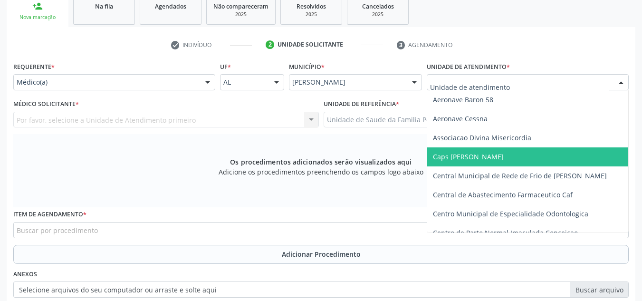
type input "O"
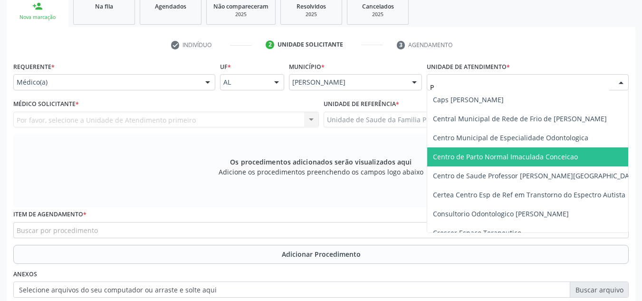
type input "PO"
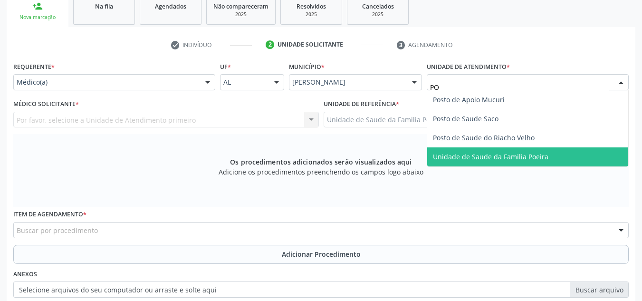
click at [465, 158] on span "Unidade de Saude da Familia Poeira" at bounding box center [490, 156] width 115 height 9
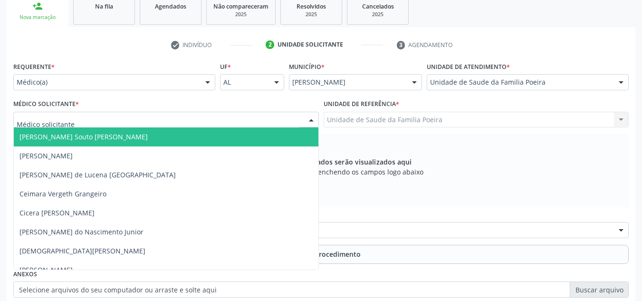
click at [122, 116] on div at bounding box center [166, 120] width 306 height 16
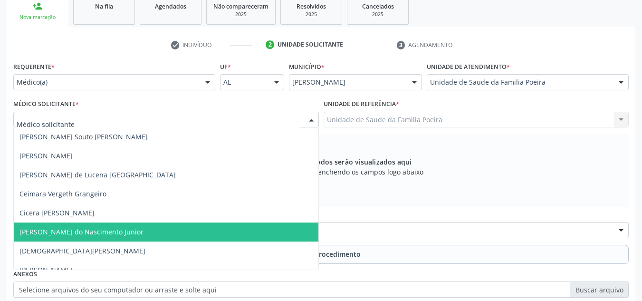
click at [93, 232] on span "[PERSON_NAME] do Nascimento Junior" at bounding box center [81, 231] width 124 height 9
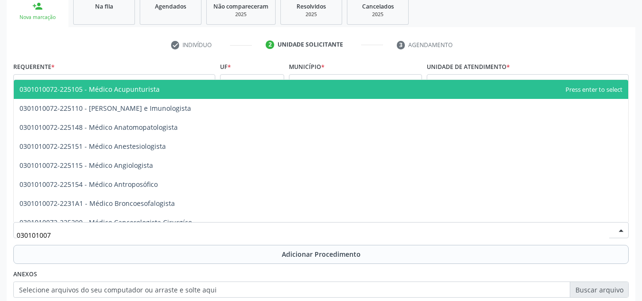
type input "0301010072"
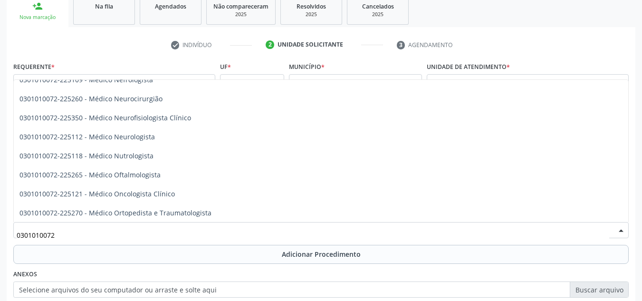
scroll to position [760, 0]
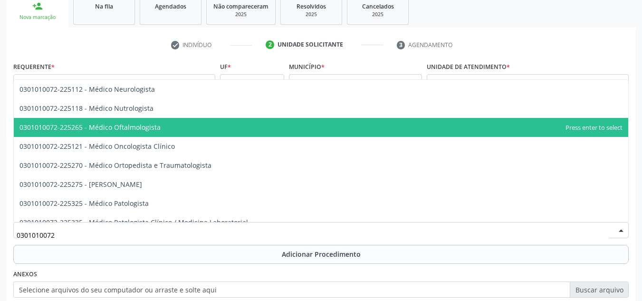
click at [180, 128] on span "0301010072-225265 - Médico Oftalmologista" at bounding box center [321, 127] width 614 height 19
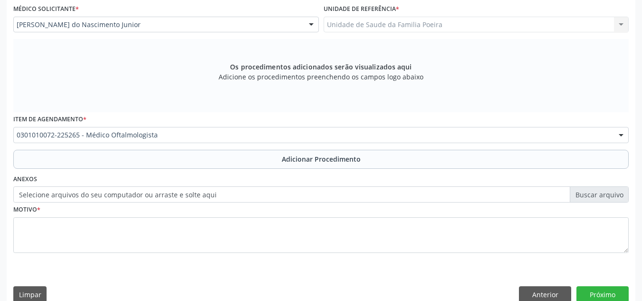
scroll to position [270, 0]
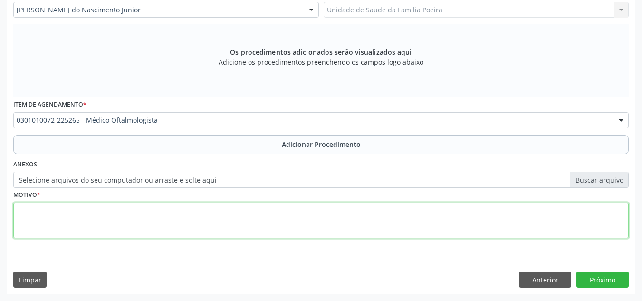
click at [108, 214] on textarea at bounding box center [320, 220] width 615 height 36
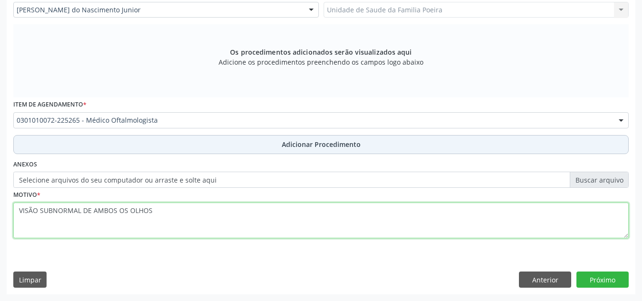
type textarea "VISÃO SUBNORMAL DE AMBOS OS OLHOS"
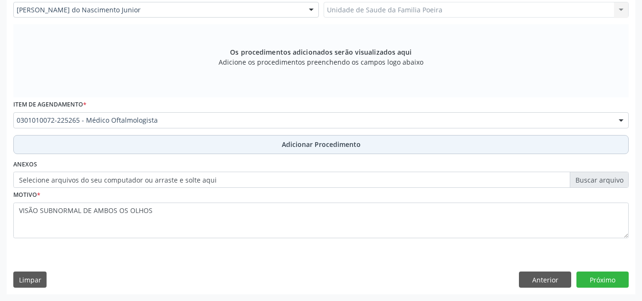
click at [293, 143] on span "Adicionar Procedimento" at bounding box center [321, 144] width 79 height 10
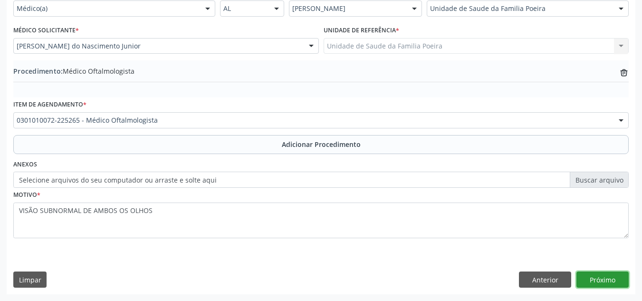
click at [619, 280] on button "Próximo" at bounding box center [602, 279] width 52 height 16
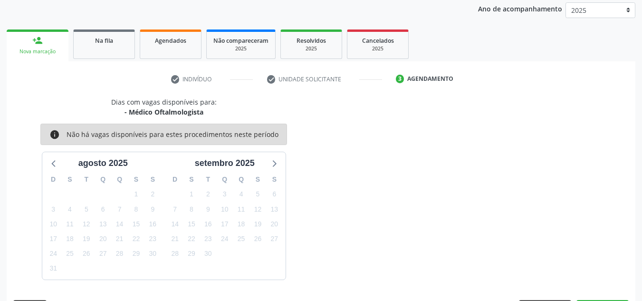
scroll to position [154, 0]
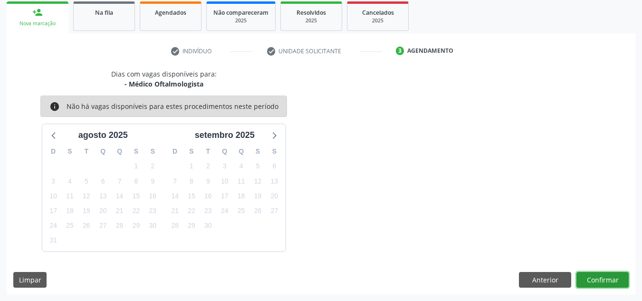
click at [609, 282] on button "Confirmar" at bounding box center [602, 280] width 52 height 16
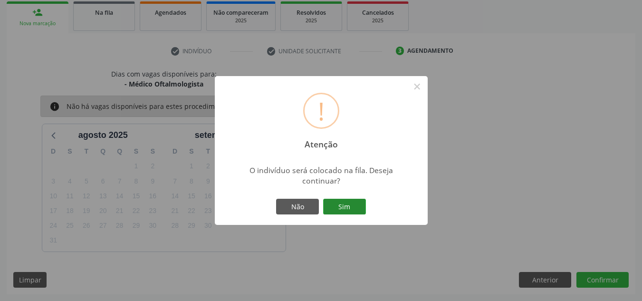
click at [342, 202] on button "Sim" at bounding box center [344, 207] width 43 height 16
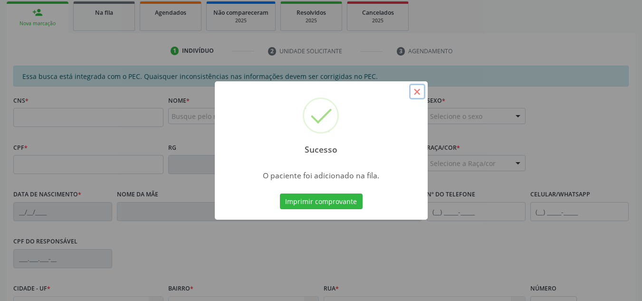
click at [413, 94] on button "×" at bounding box center [417, 92] width 16 height 16
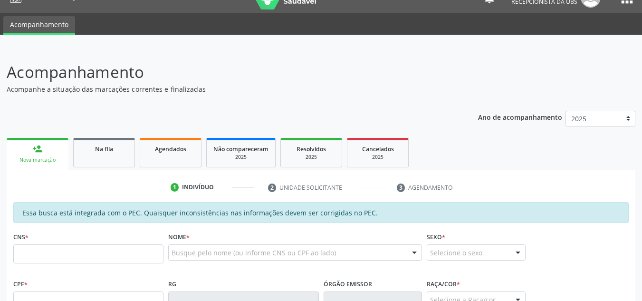
scroll to position [0, 0]
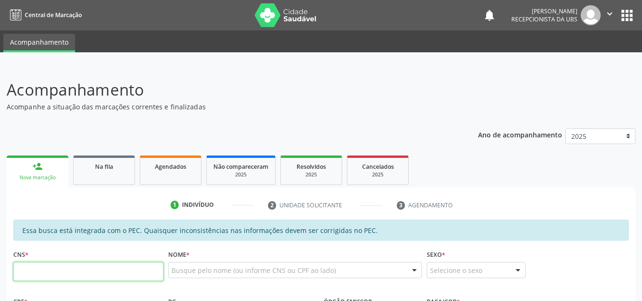
click at [57, 264] on input "text" at bounding box center [88, 271] width 150 height 19
type input "702 6032 3496 1943"
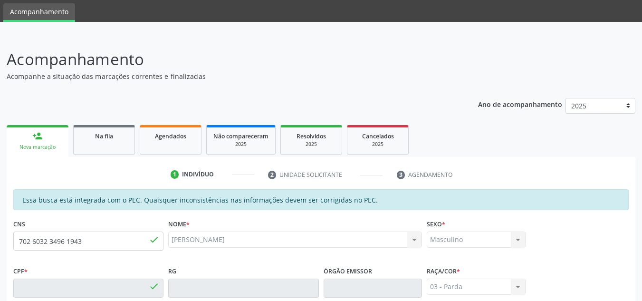
type input "142.331.174-43"
type input "[DATE]"
type input "[DEMOGRAPHIC_DATA][PERSON_NAME]"
type input "[PHONE_NUMBER]"
type input "94"
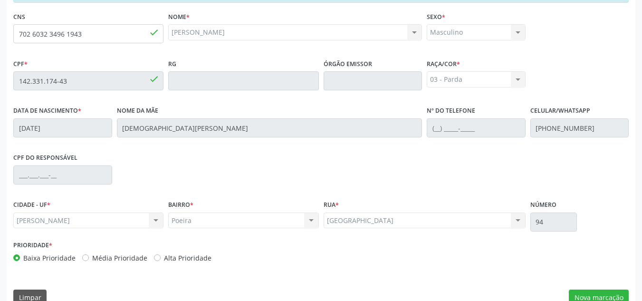
scroll to position [255, 0]
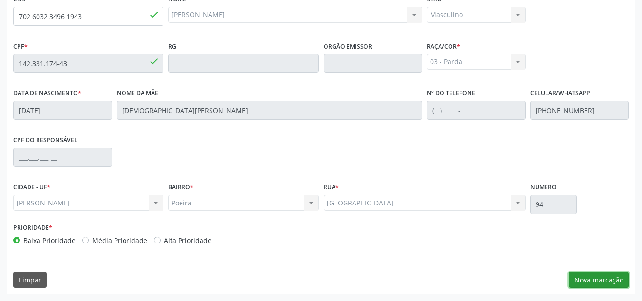
click at [610, 275] on button "Nova marcação" at bounding box center [599, 280] width 60 height 16
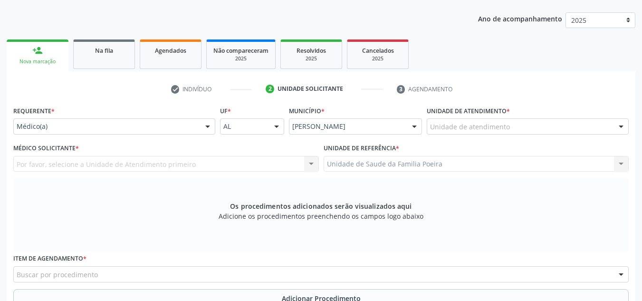
scroll to position [113, 0]
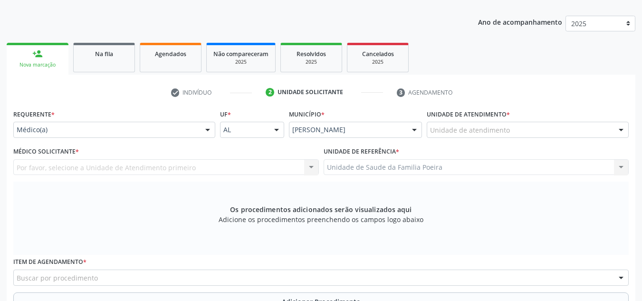
click at [511, 128] on div "Unidade de atendimento" at bounding box center [528, 130] width 202 height 16
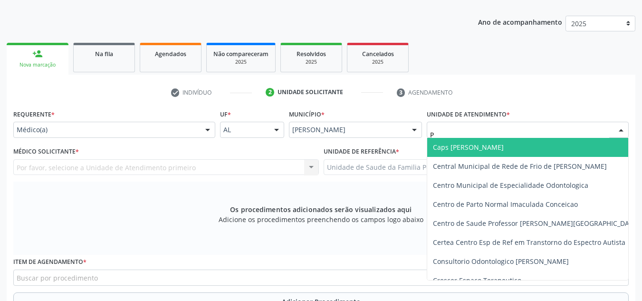
type input "PO"
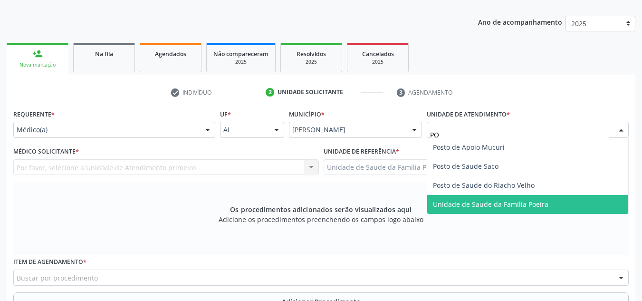
click at [520, 209] on span "Unidade de Saude da Familia Poeira" at bounding box center [527, 204] width 201 height 19
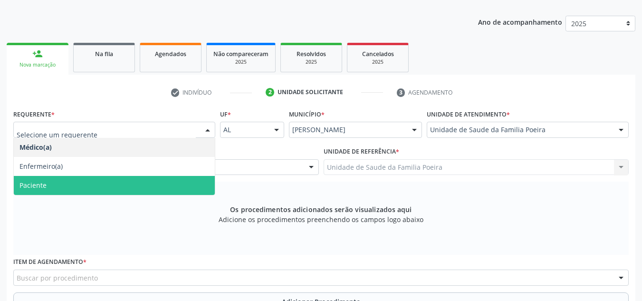
click at [61, 182] on span "Paciente" at bounding box center [114, 185] width 201 height 19
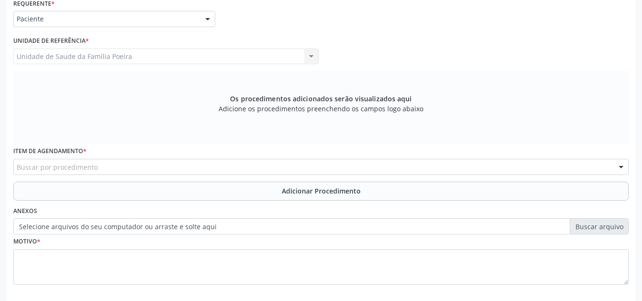
scroll to position [270, 0]
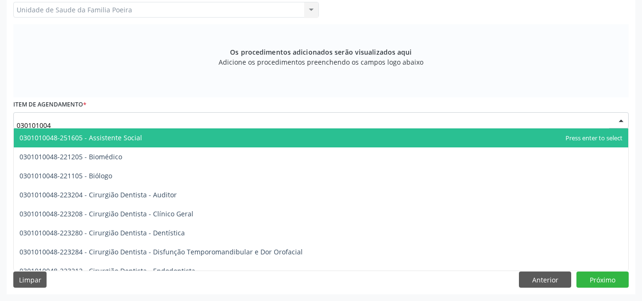
type input "03010100"
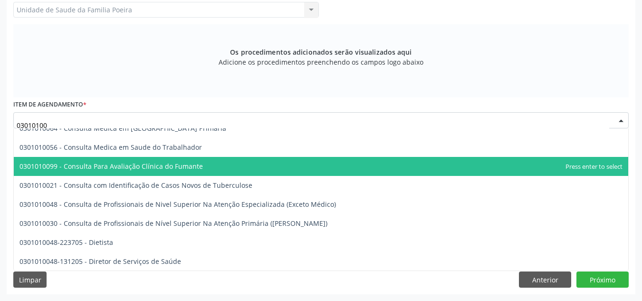
scroll to position [570, 0]
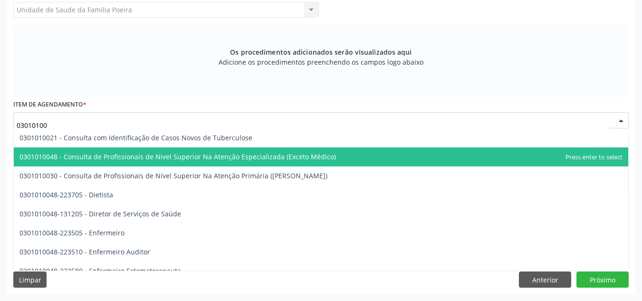
click at [105, 150] on span "0301010048 - Consulta de Profissionais de Nivel Superior Na Atenção Especializa…" at bounding box center [321, 156] width 614 height 19
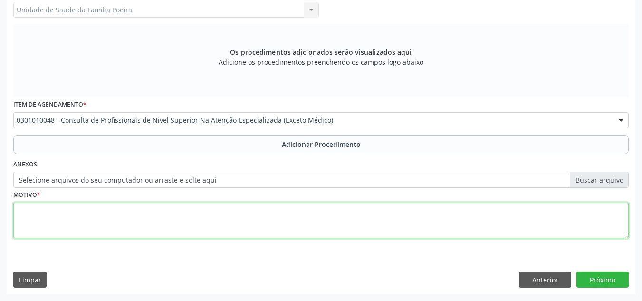
click at [102, 216] on textarea at bounding box center [320, 220] width 615 height 36
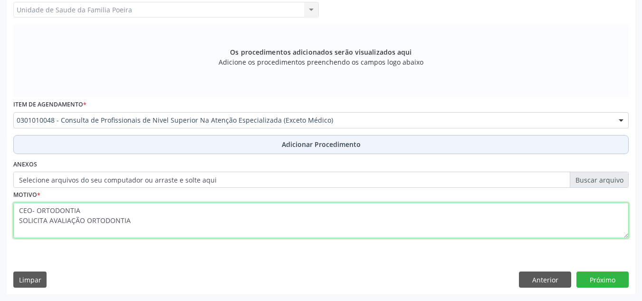
type textarea "CEO- ORTODONTIA SOLICITA AVALIAÇÃO ORTODONTIA"
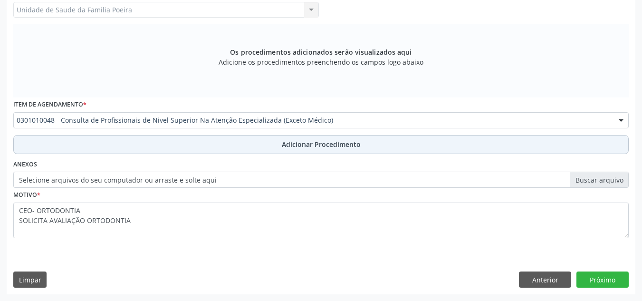
click at [288, 149] on button "Adicionar Procedimento" at bounding box center [320, 144] width 615 height 19
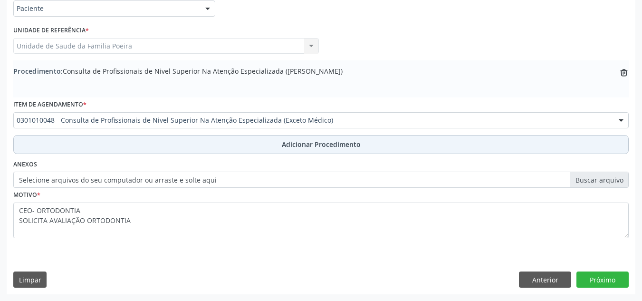
scroll to position [234, 0]
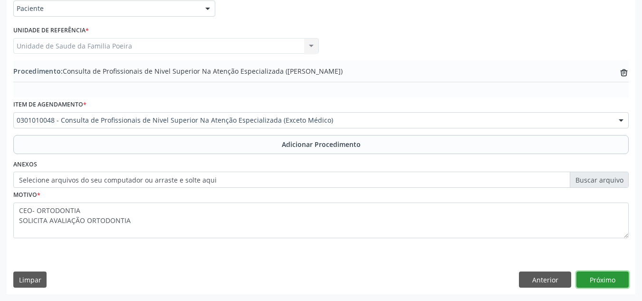
click at [604, 284] on button "Próximo" at bounding box center [602, 279] width 52 height 16
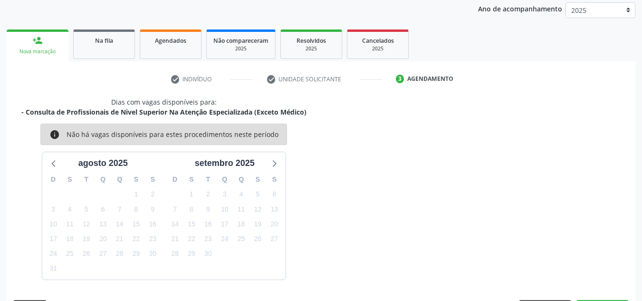
scroll to position [154, 0]
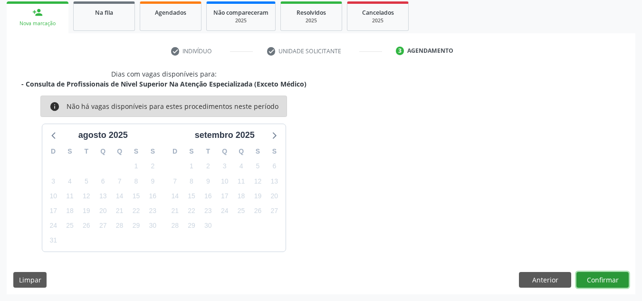
click at [604, 284] on button "Confirmar" at bounding box center [602, 280] width 52 height 16
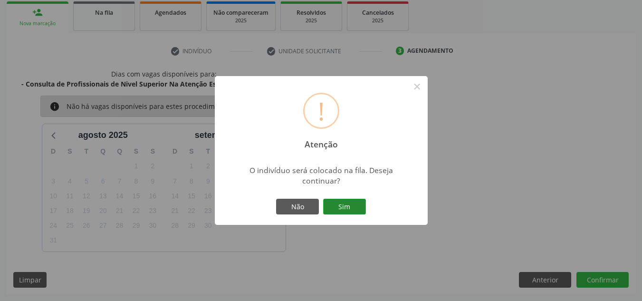
click at [334, 205] on button "Sim" at bounding box center [344, 207] width 43 height 16
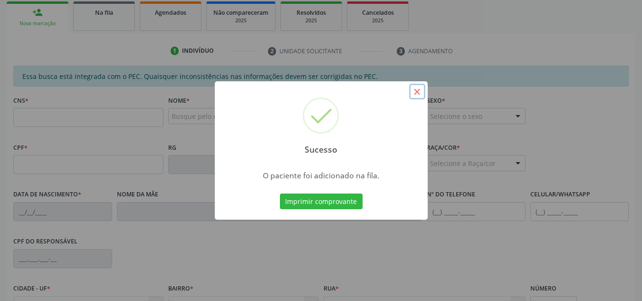
click at [413, 92] on button "×" at bounding box center [417, 92] width 16 height 16
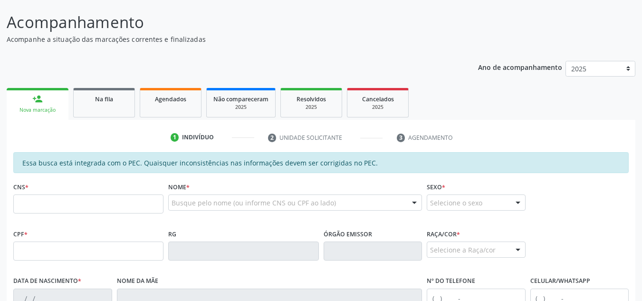
scroll to position [59, 0]
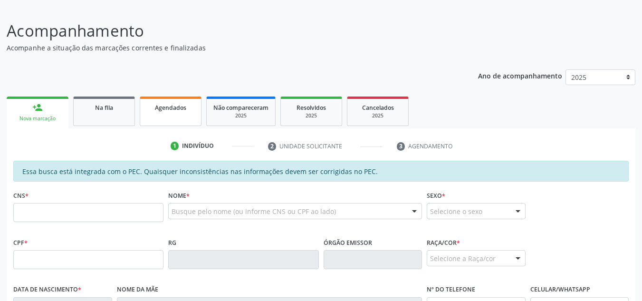
click at [161, 113] on link "Agendados" at bounding box center [171, 110] width 62 height 29
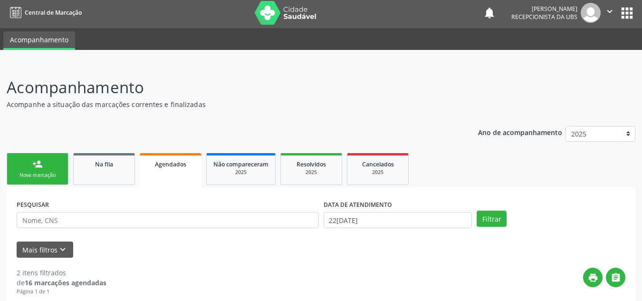
scroll to position [0, 0]
